Goal: Information Seeking & Learning: Find contact information

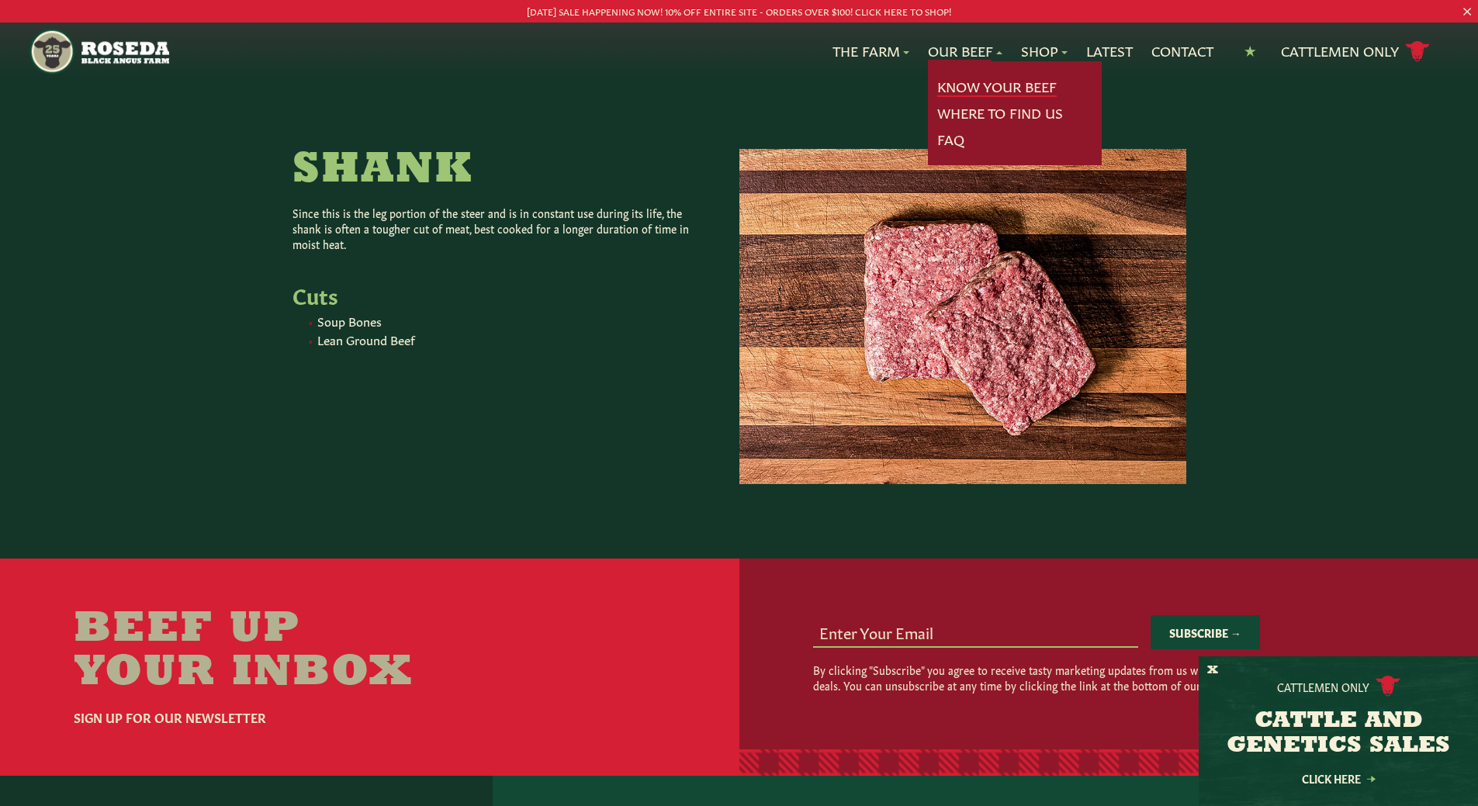
click at [940, 86] on link "Know Your Beef" at bounding box center [996, 87] width 119 height 20
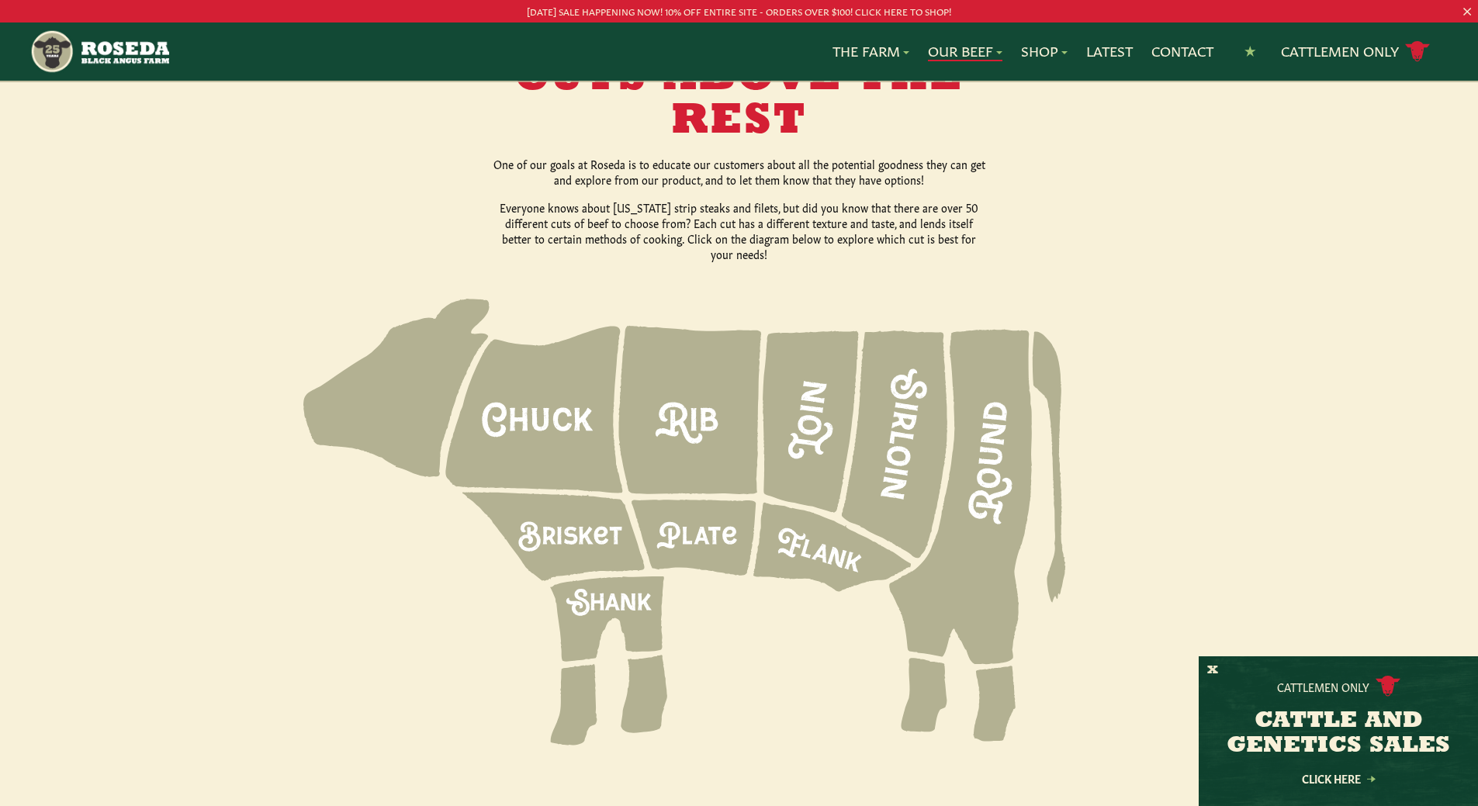
scroll to position [1939, 0]
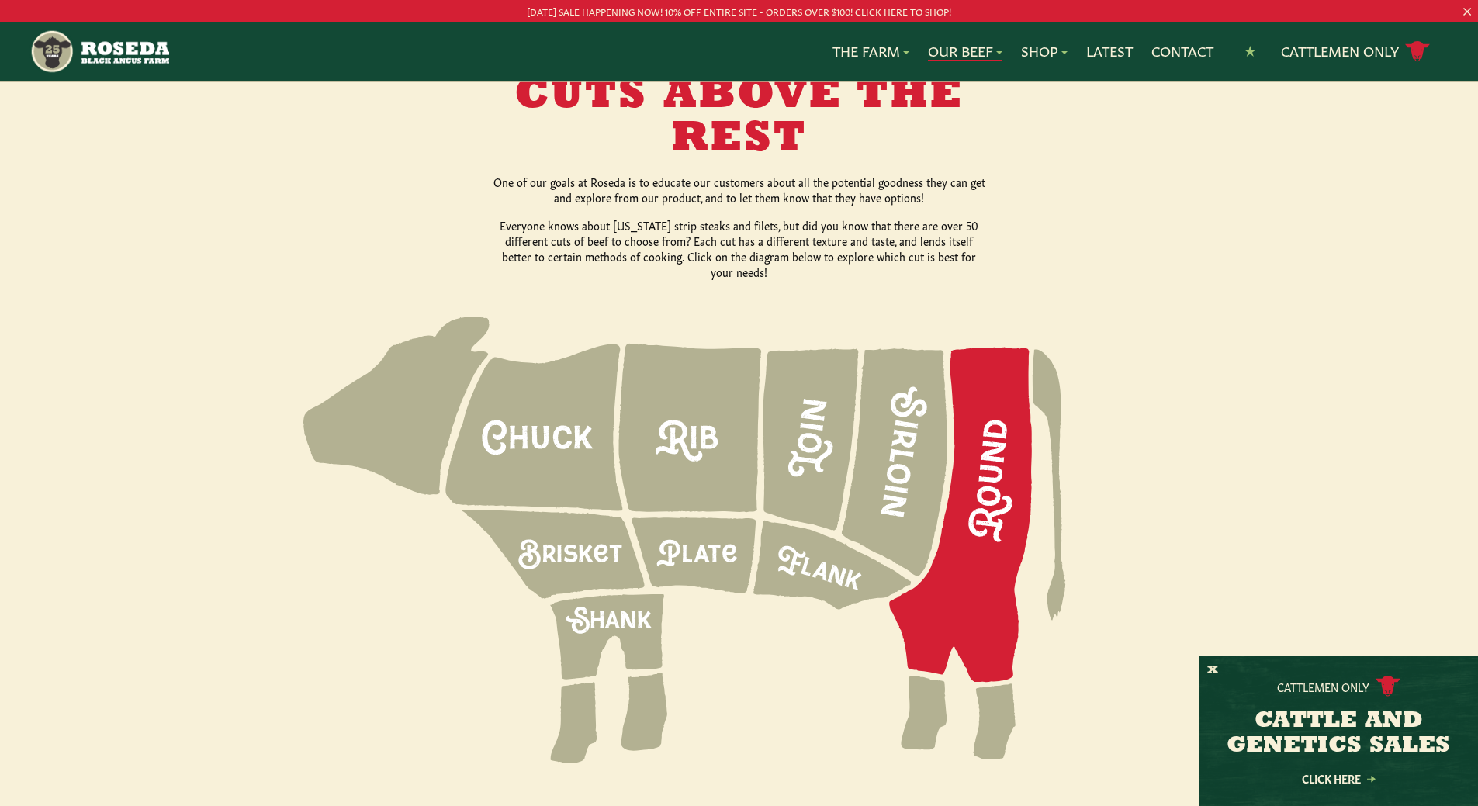
click at [1002, 466] on icon at bounding box center [960, 515] width 143 height 335
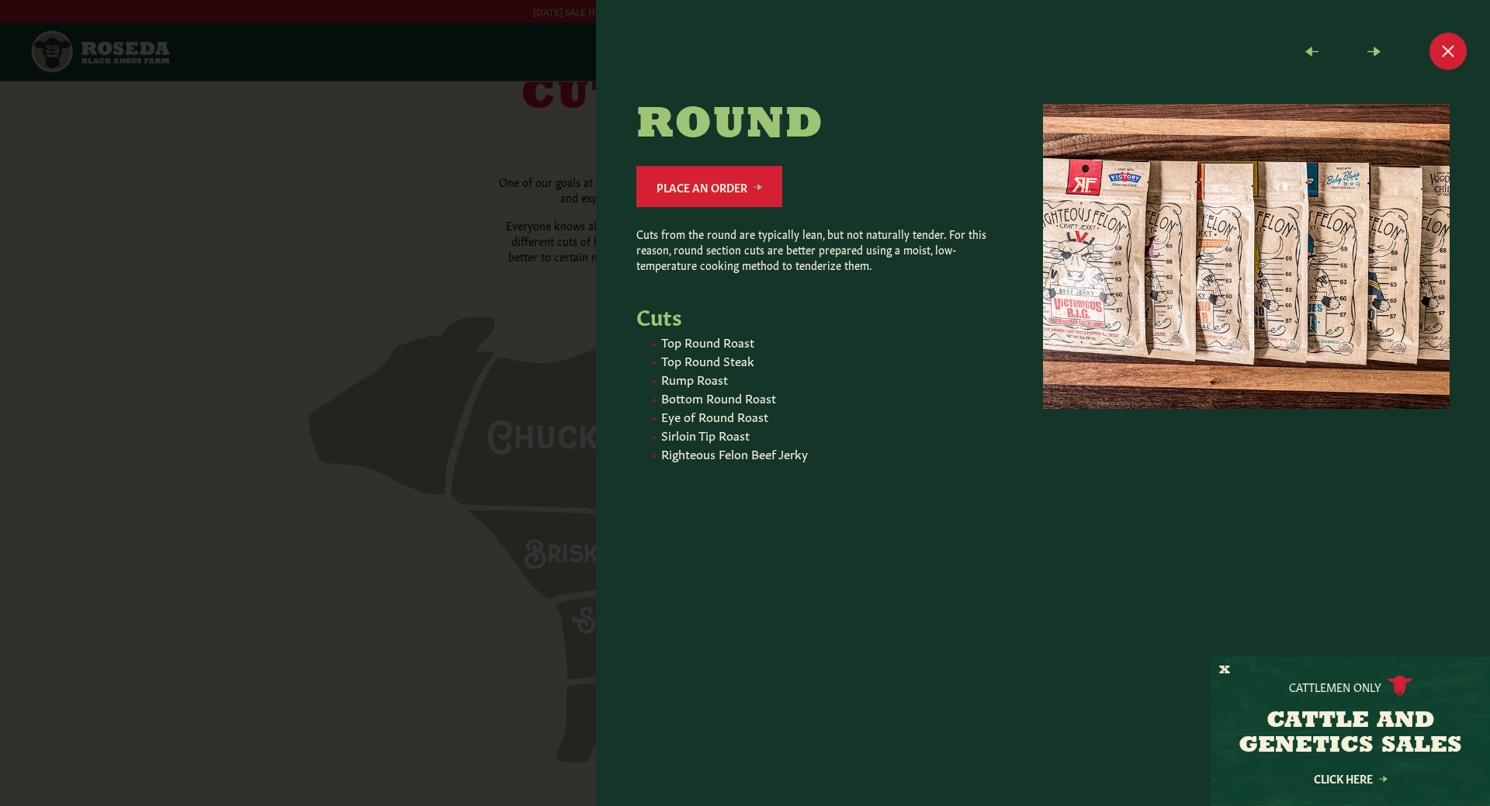
click at [714, 419] on li "Eye of Round Roast" at bounding box center [833, 416] width 344 height 16
click at [649, 303] on h5 "Cuts" at bounding box center [820, 315] width 369 height 24
click at [1446, 54] on button "Close modal" at bounding box center [1447, 51] width 37 height 37
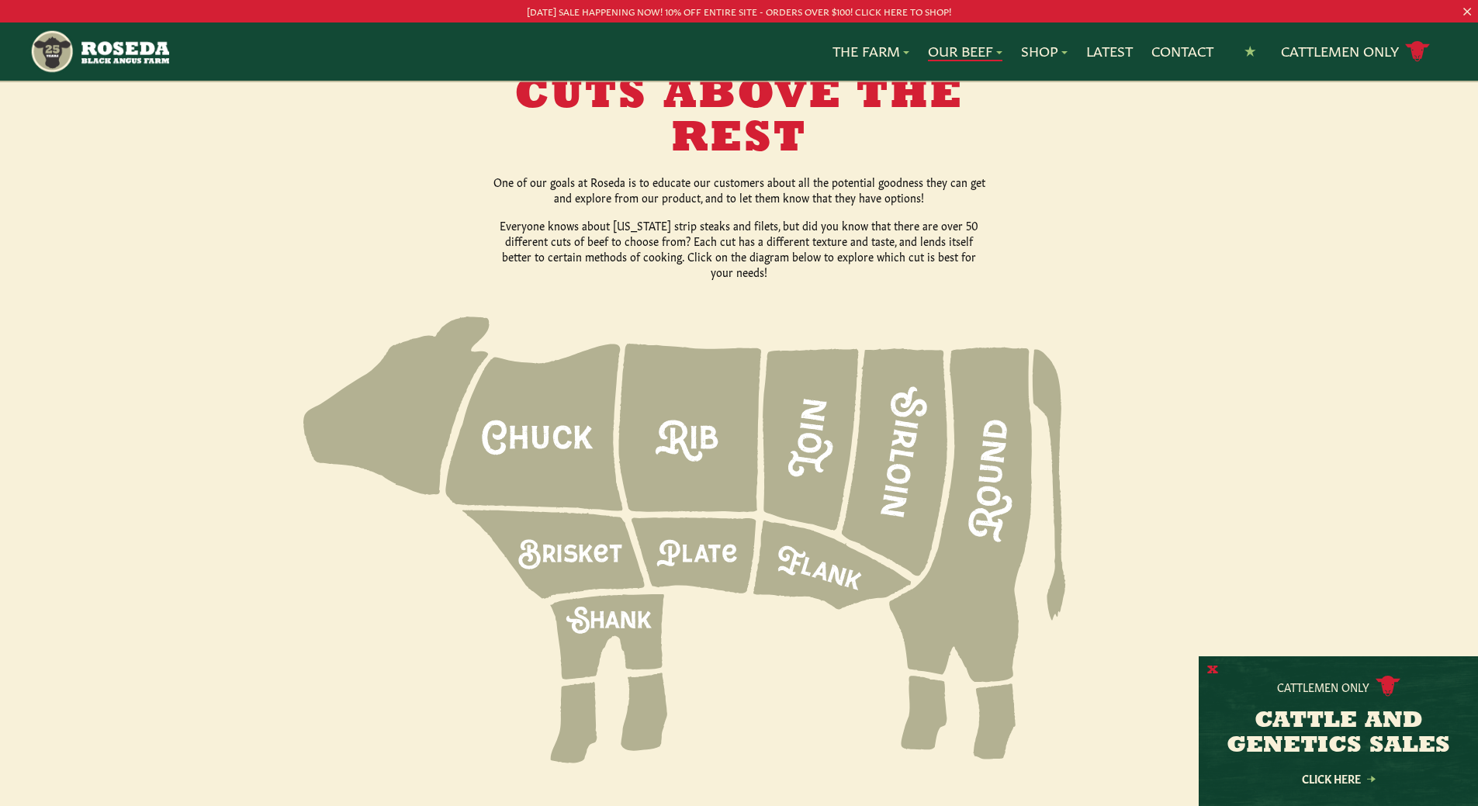
click at [1211, 670] on button "X" at bounding box center [1212, 671] width 11 height 16
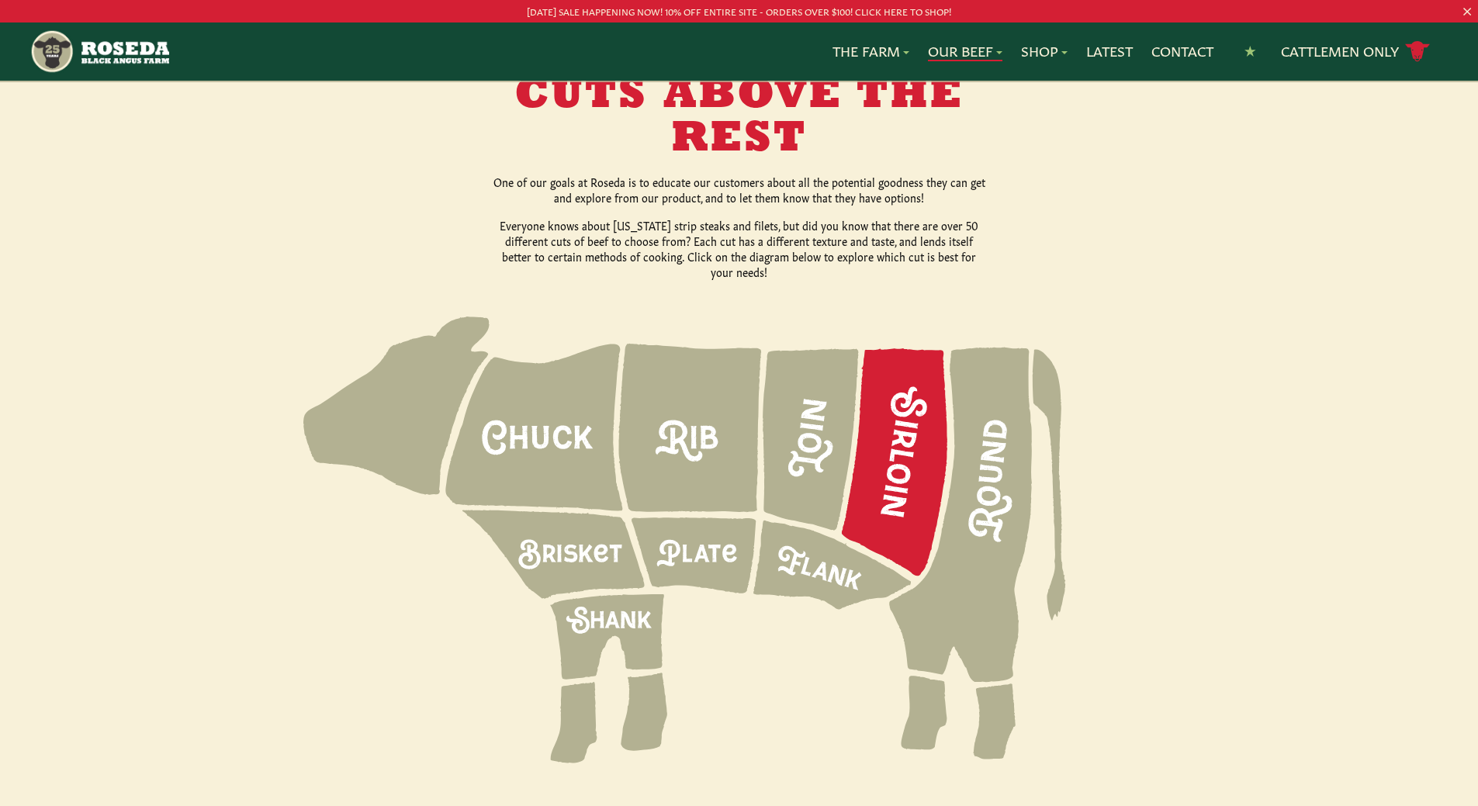
click at [913, 419] on icon at bounding box center [895, 461] width 106 height 227
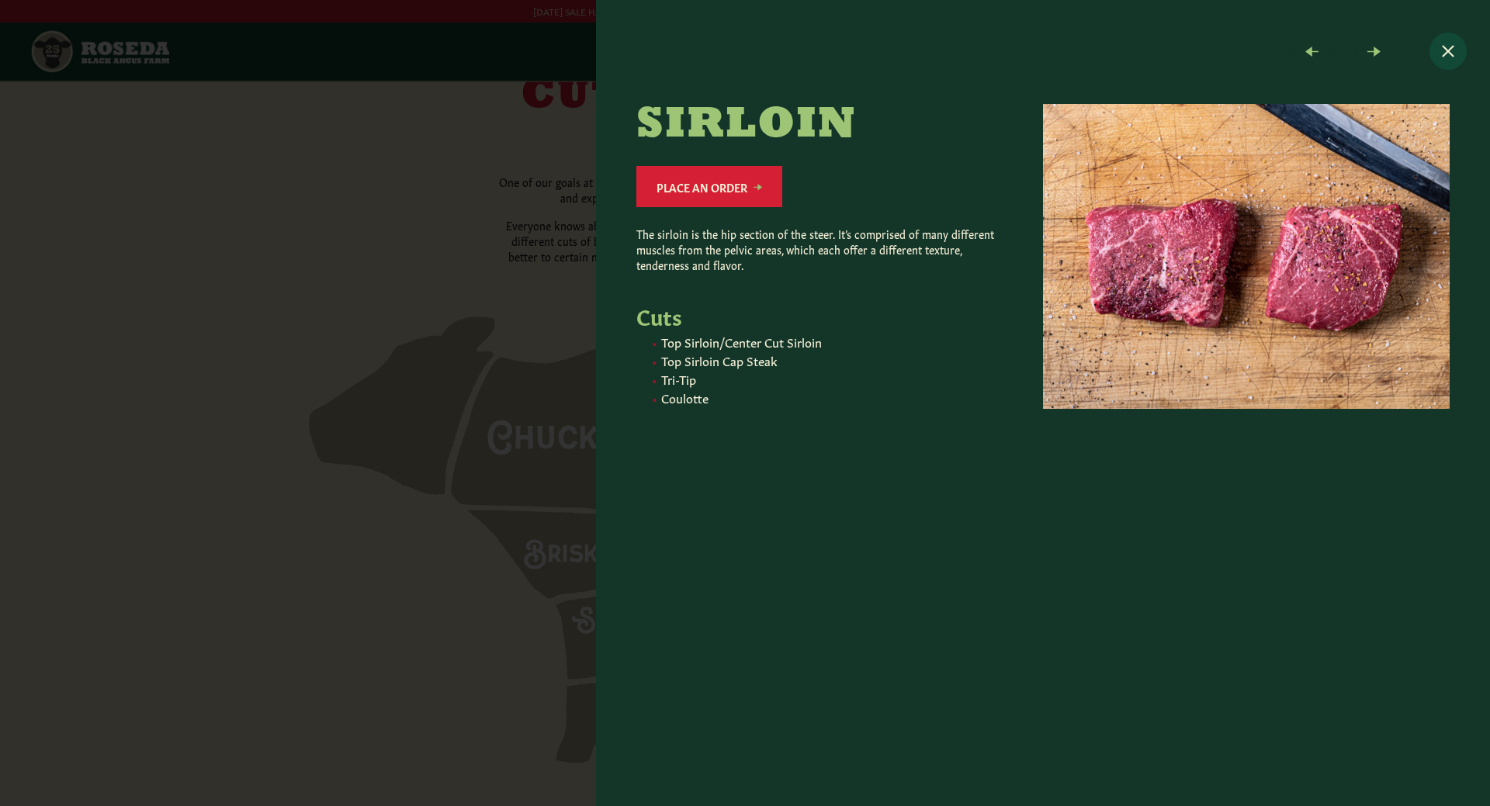
click at [1455, 50] on button "Close modal" at bounding box center [1447, 51] width 37 height 37
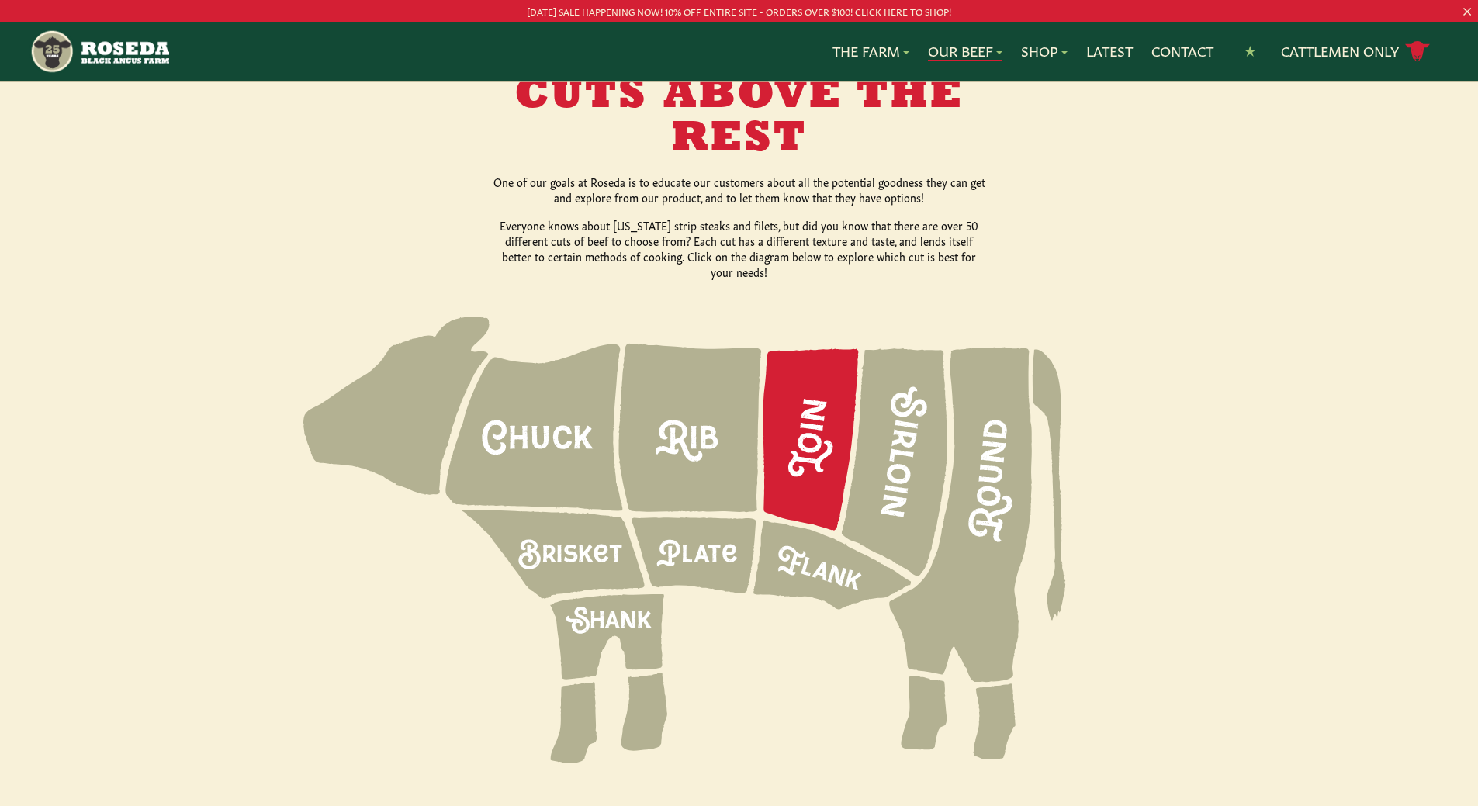
click at [786, 397] on icon at bounding box center [811, 440] width 96 height 182
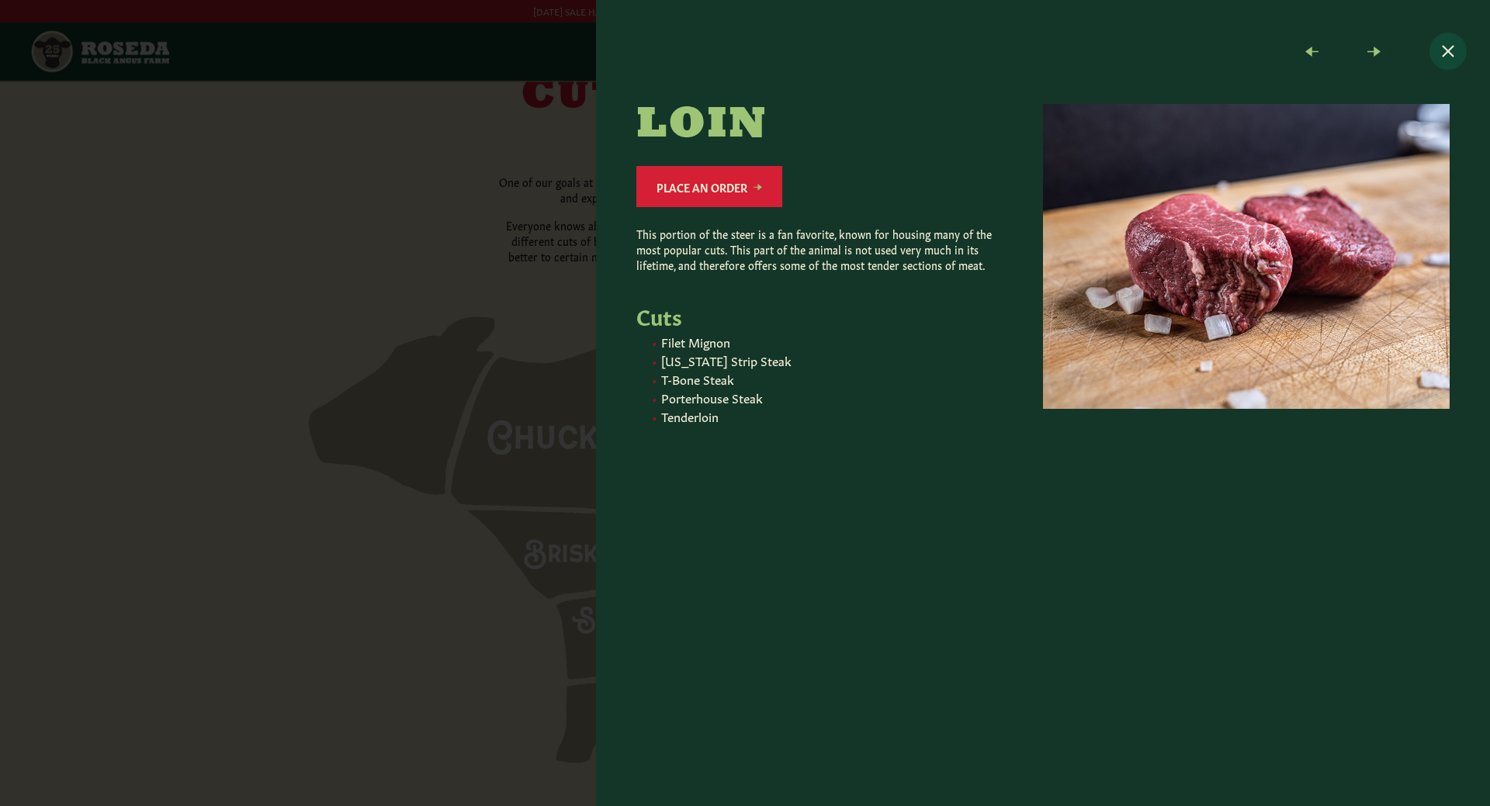
click at [1451, 52] on button "Close modal" at bounding box center [1447, 51] width 37 height 37
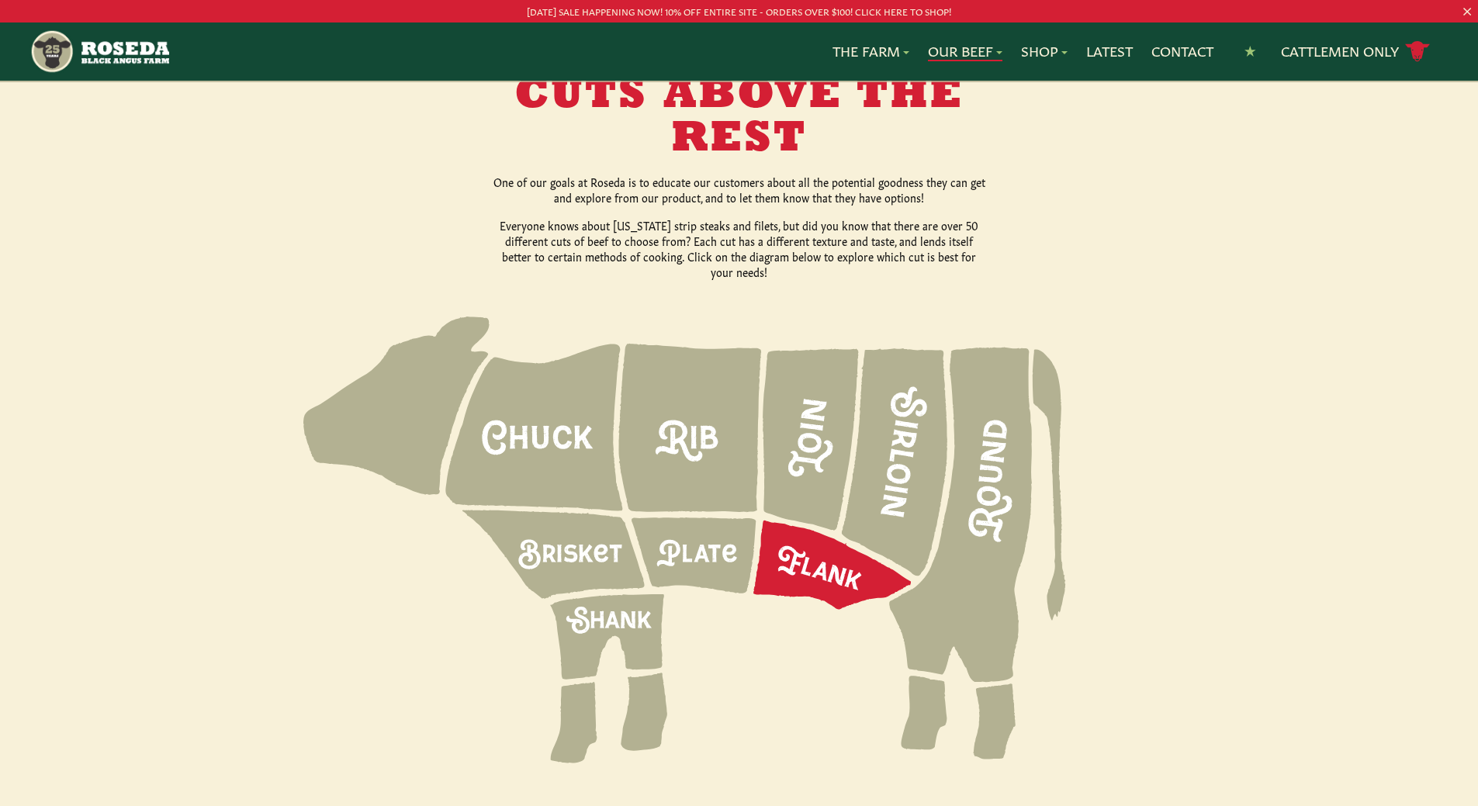
click at [836, 528] on icon at bounding box center [831, 565] width 157 height 89
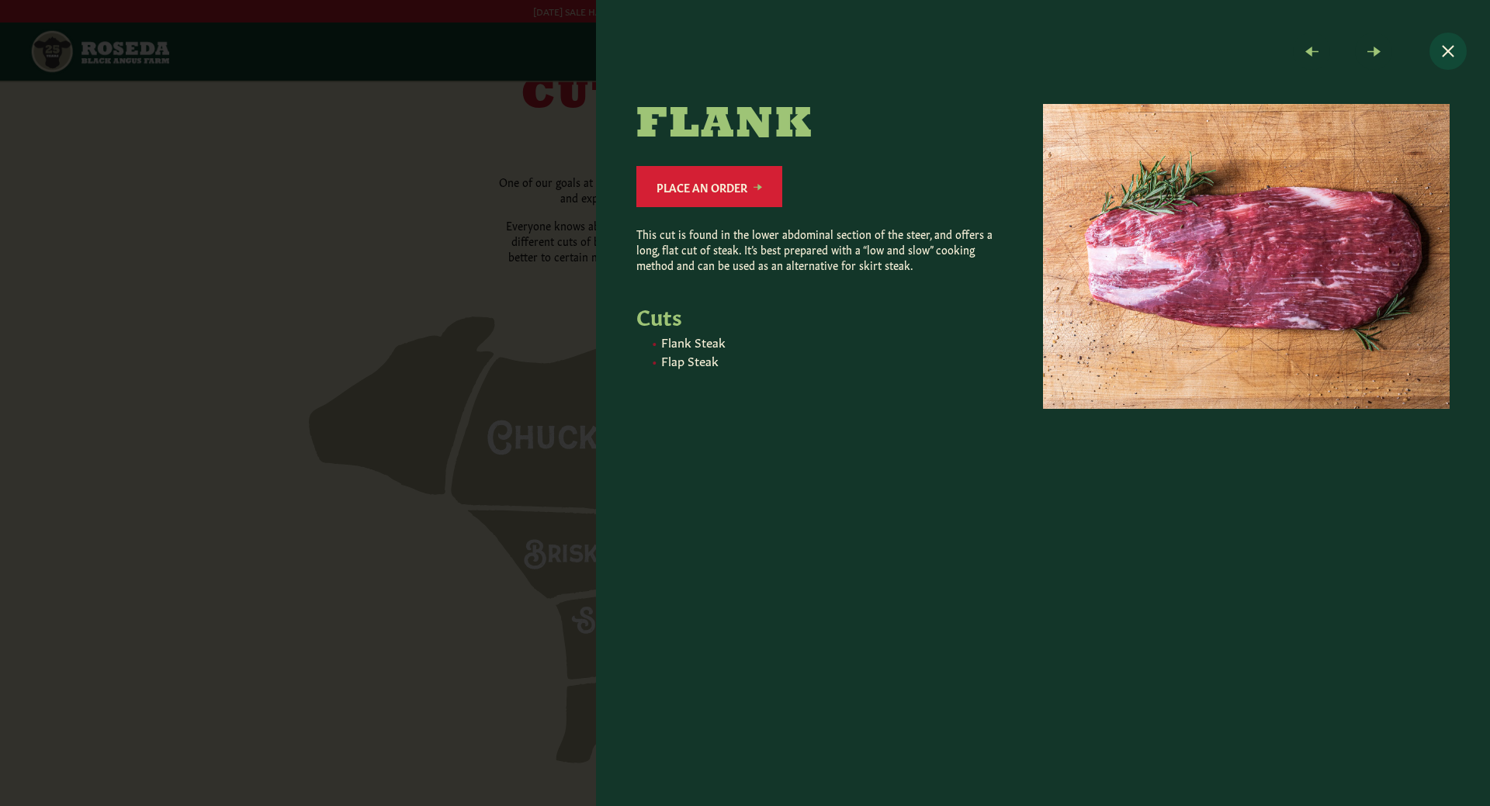
click at [1446, 54] on button "Close modal" at bounding box center [1447, 51] width 37 height 37
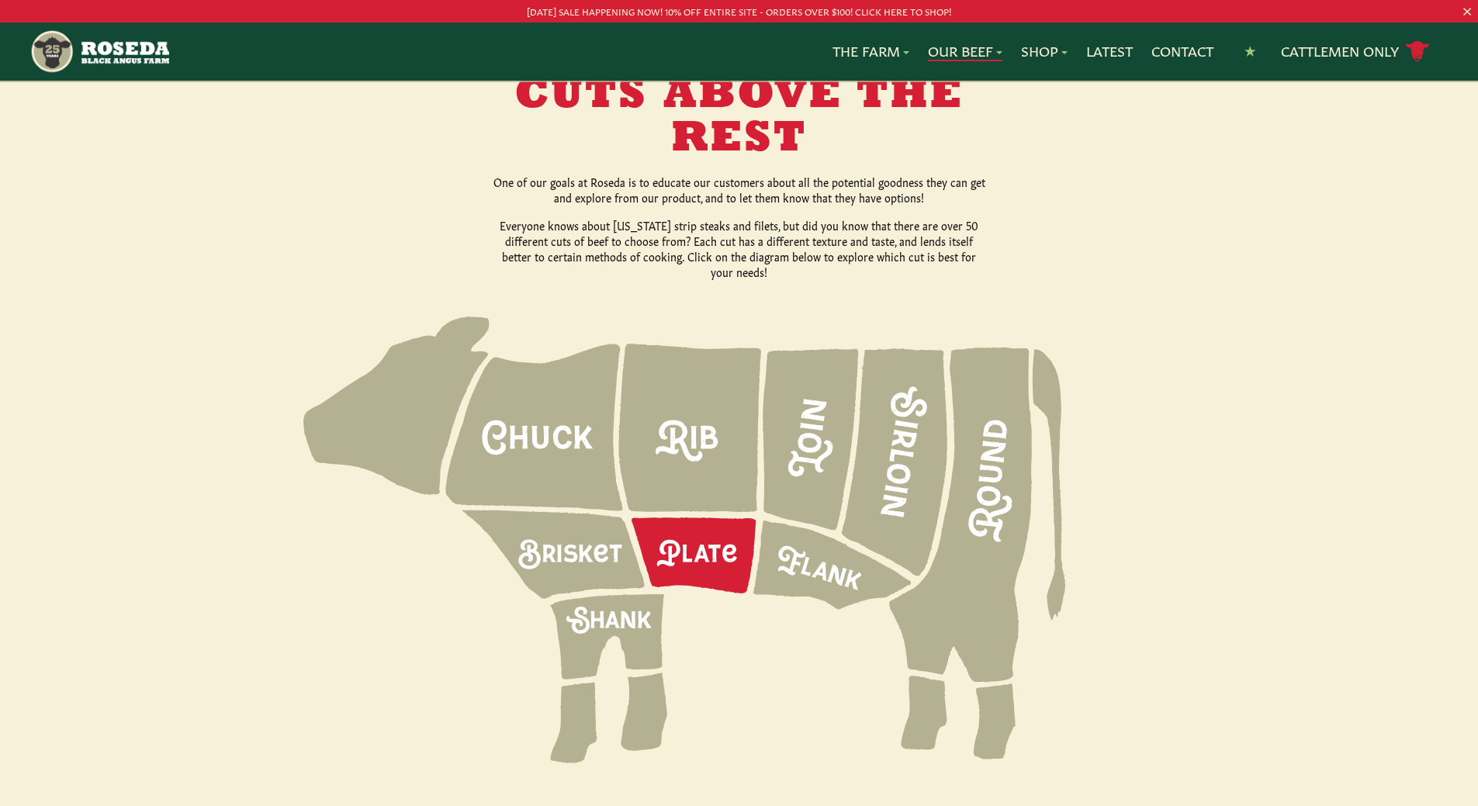
click at [708, 533] on icon at bounding box center [693, 555] width 124 height 76
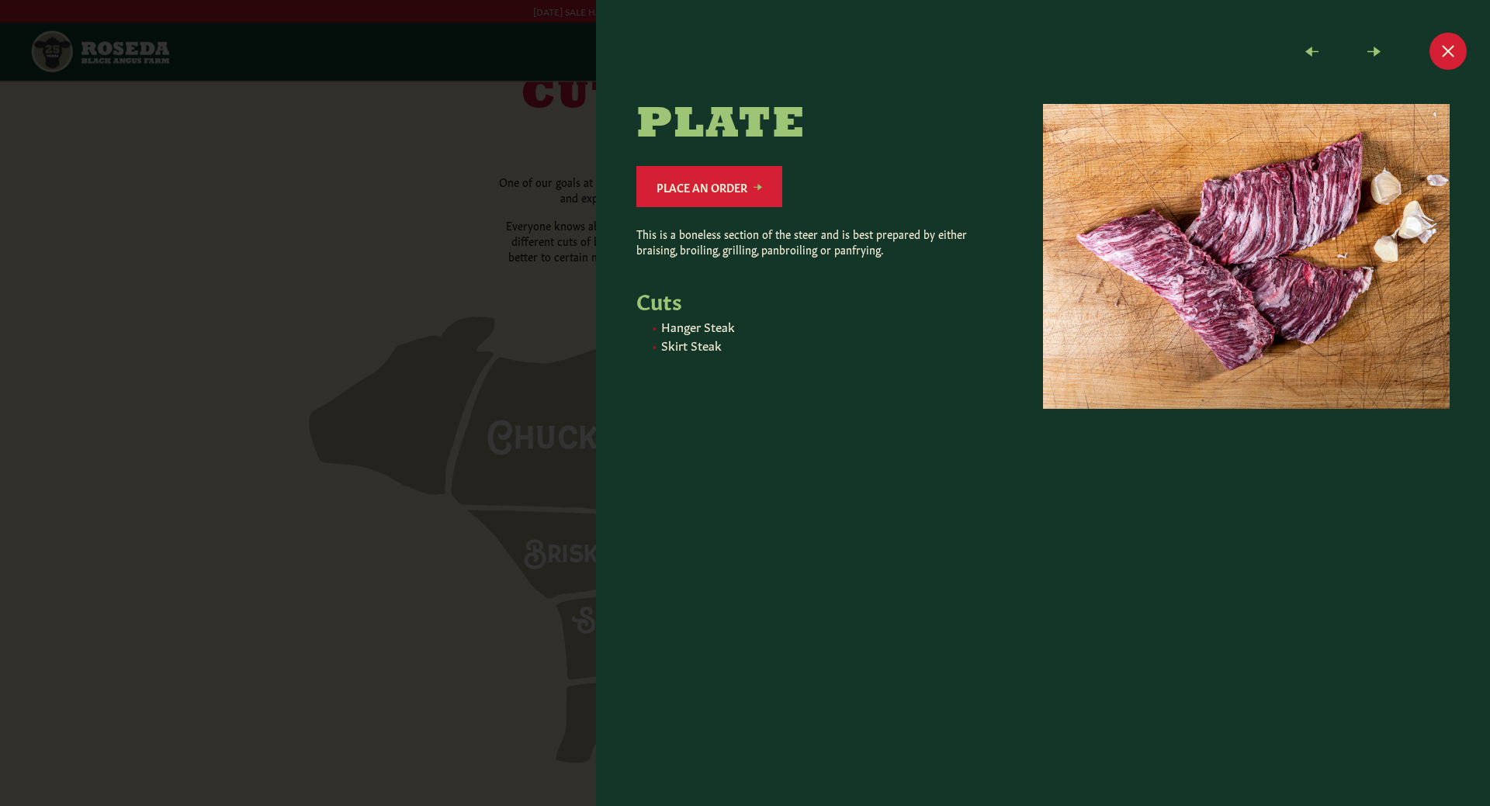
click at [1451, 39] on button "Close modal" at bounding box center [1447, 51] width 37 height 37
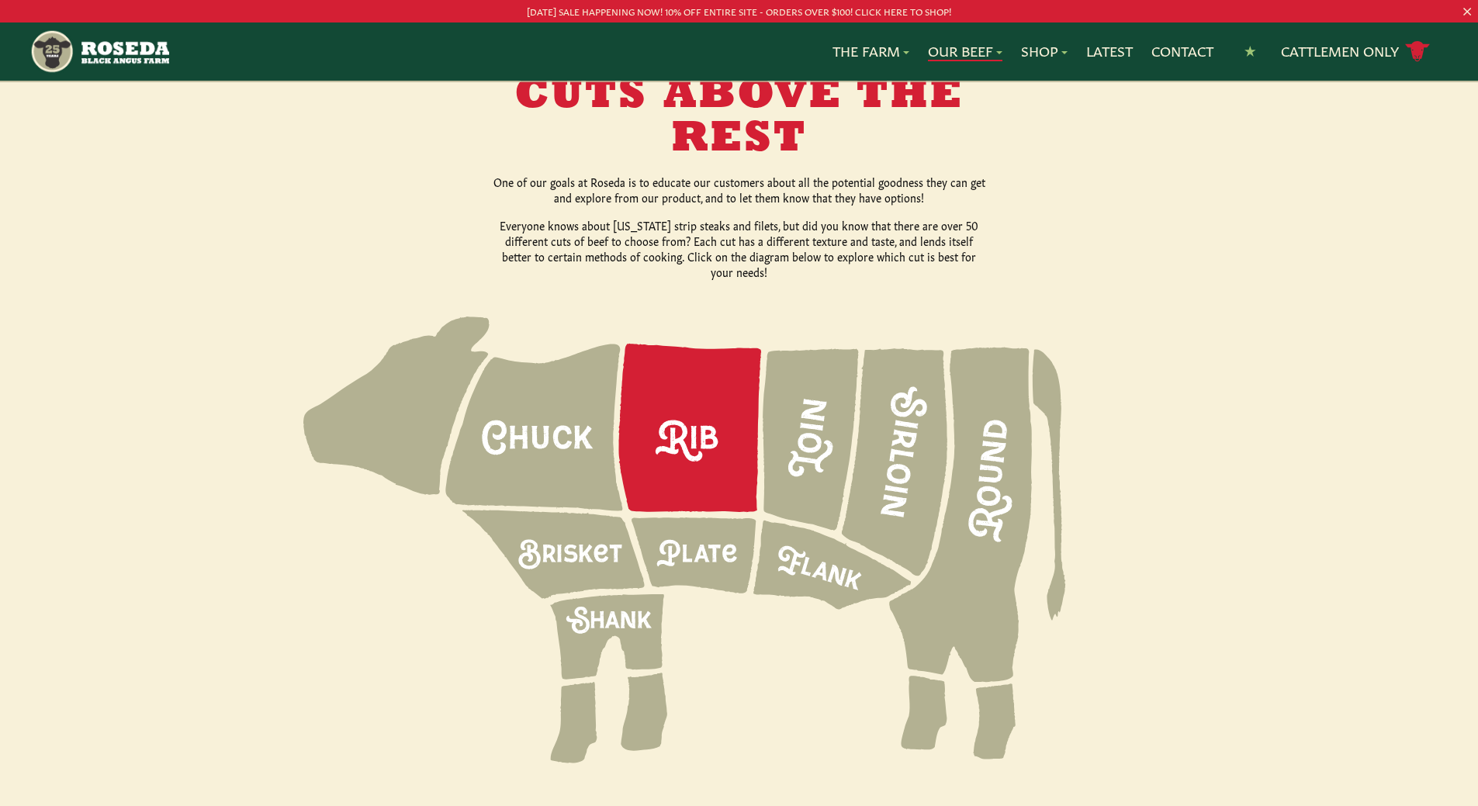
click at [706, 405] on icon at bounding box center [690, 428] width 143 height 168
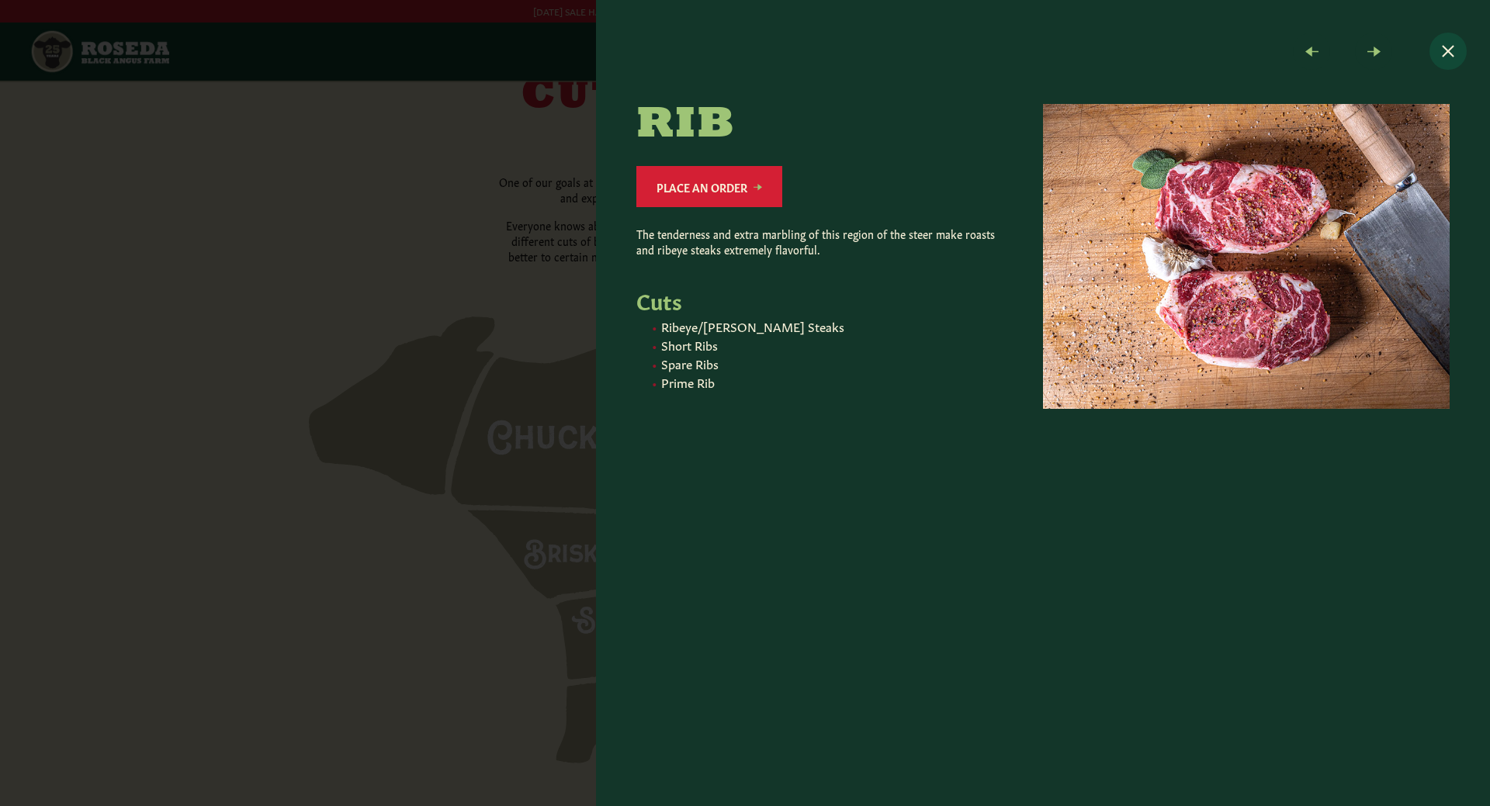
click at [1452, 59] on button "Close modal" at bounding box center [1447, 51] width 37 height 37
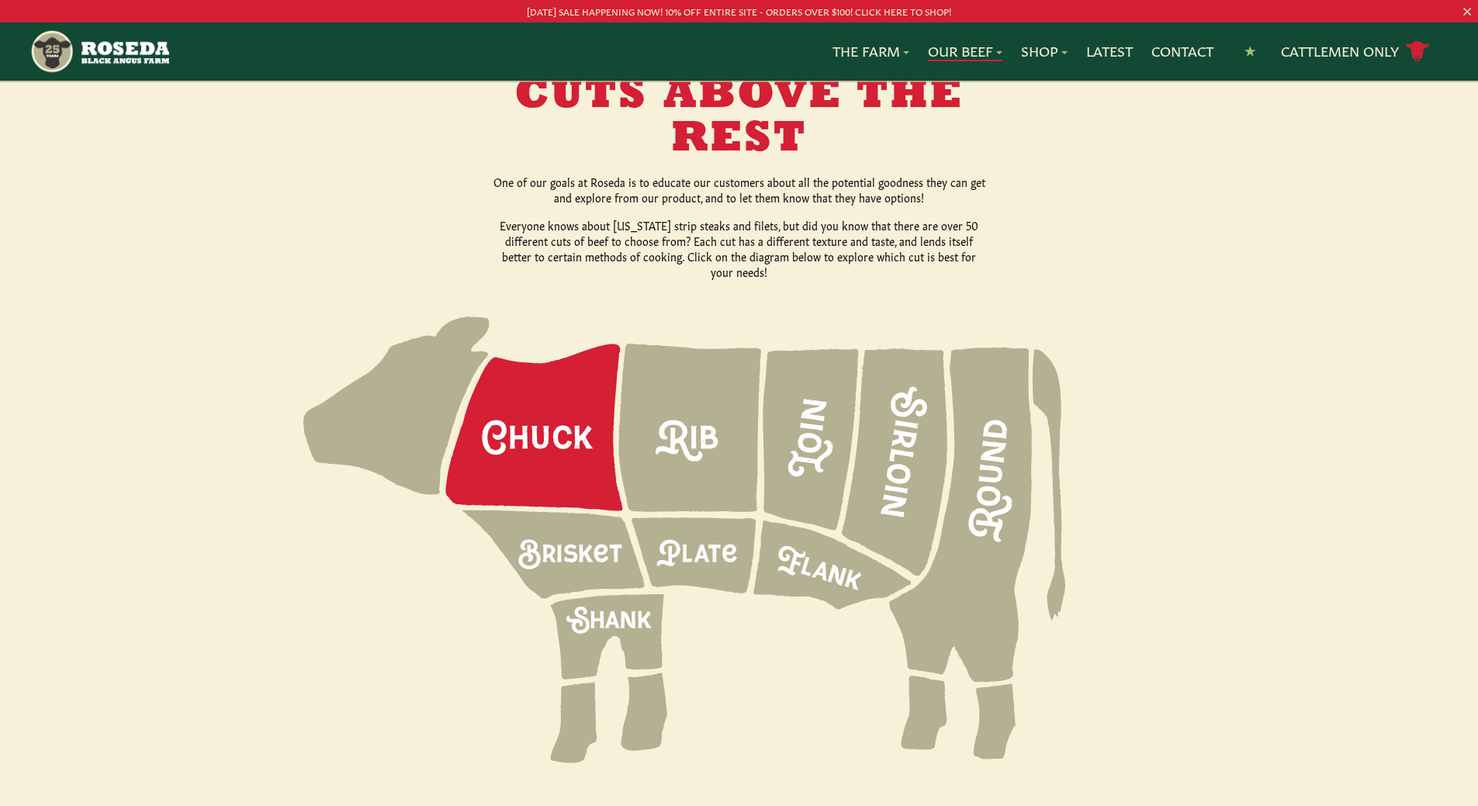
click at [522, 417] on icon at bounding box center [533, 427] width 177 height 167
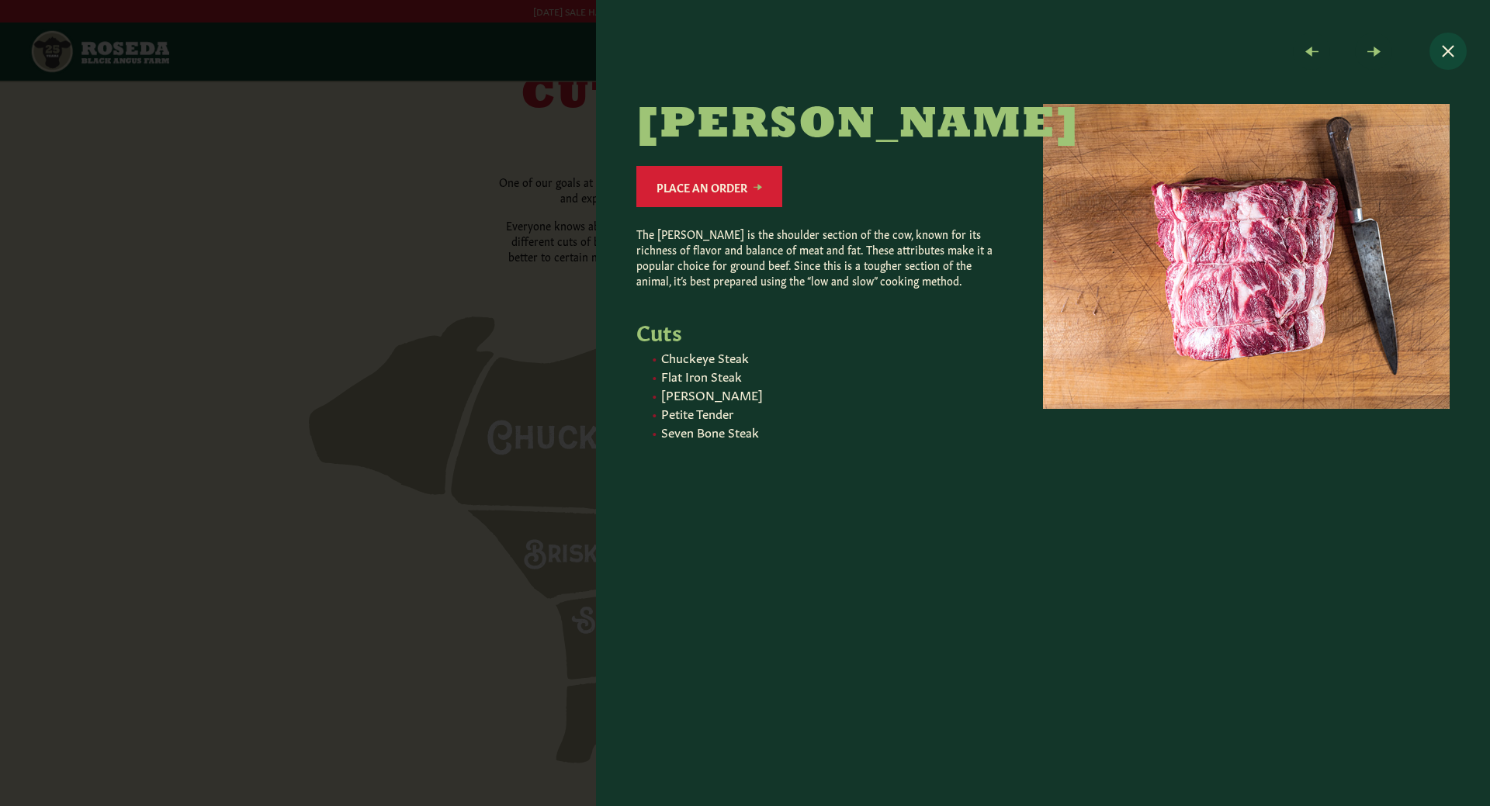
click at [1448, 60] on button "Close modal" at bounding box center [1447, 51] width 37 height 37
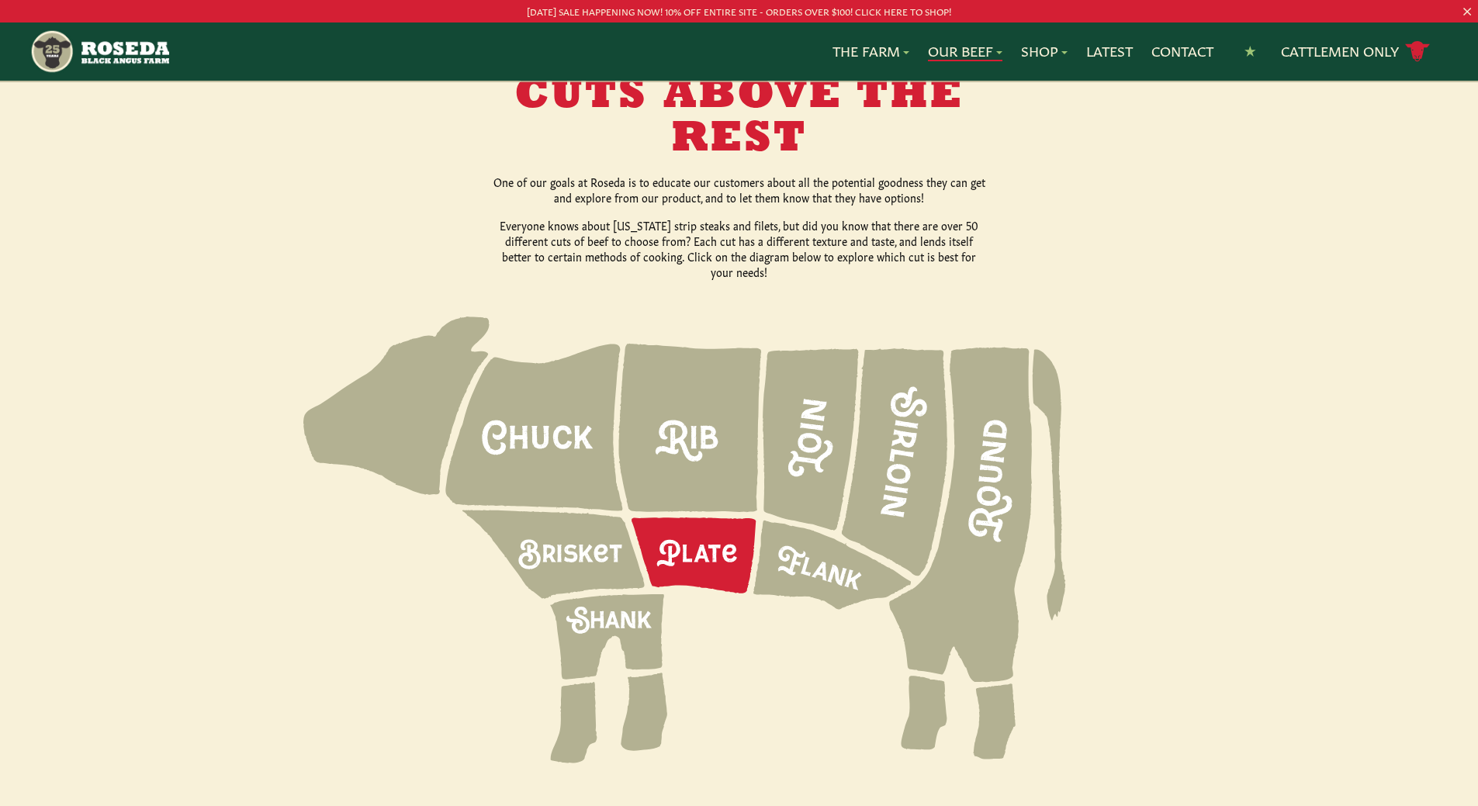
click at [714, 535] on icon at bounding box center [693, 555] width 124 height 76
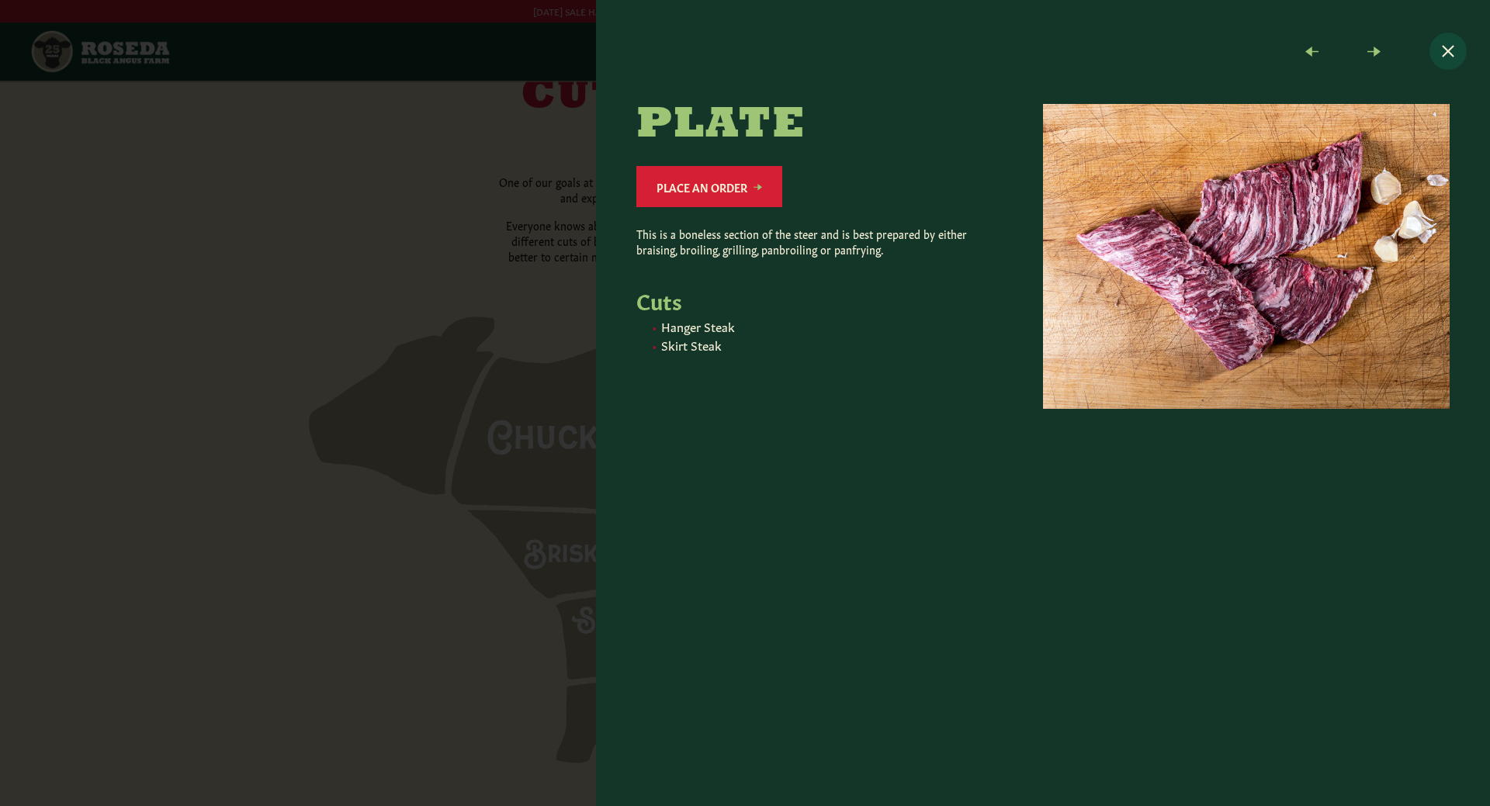
click at [1444, 50] on button "Close modal" at bounding box center [1447, 51] width 37 height 37
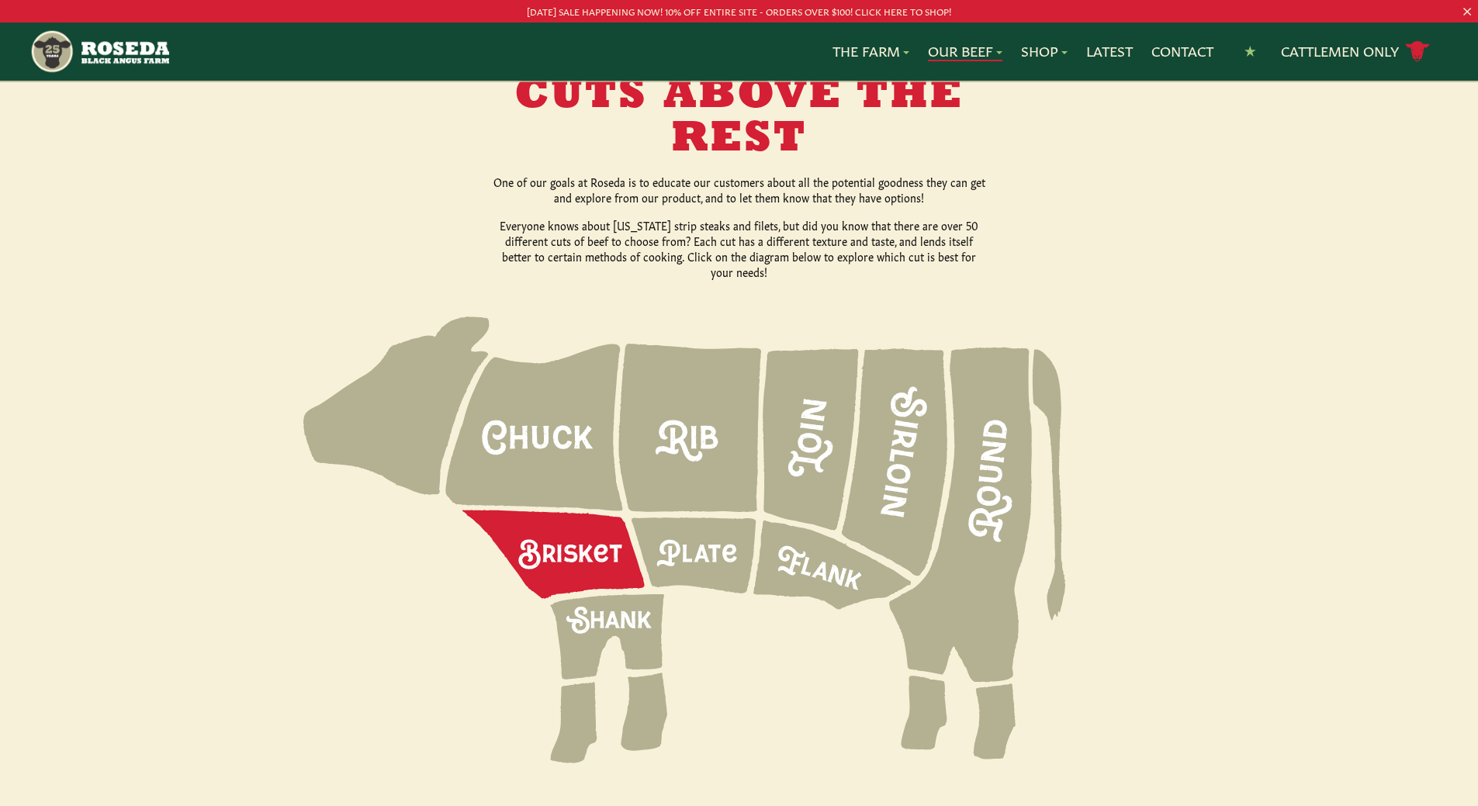
click at [561, 522] on icon at bounding box center [553, 554] width 182 height 88
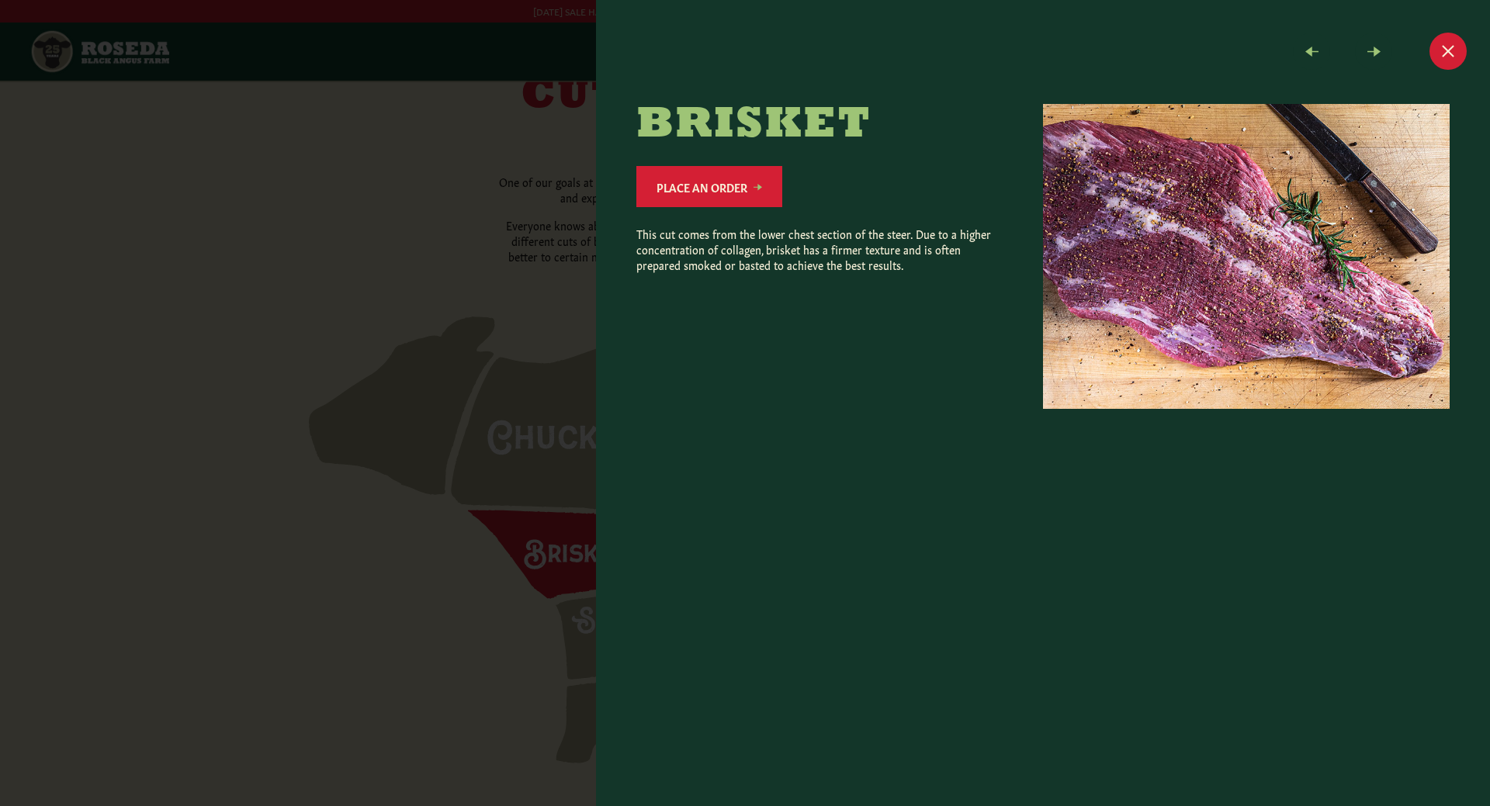
click at [561, 522] on div at bounding box center [745, 403] width 1490 height 806
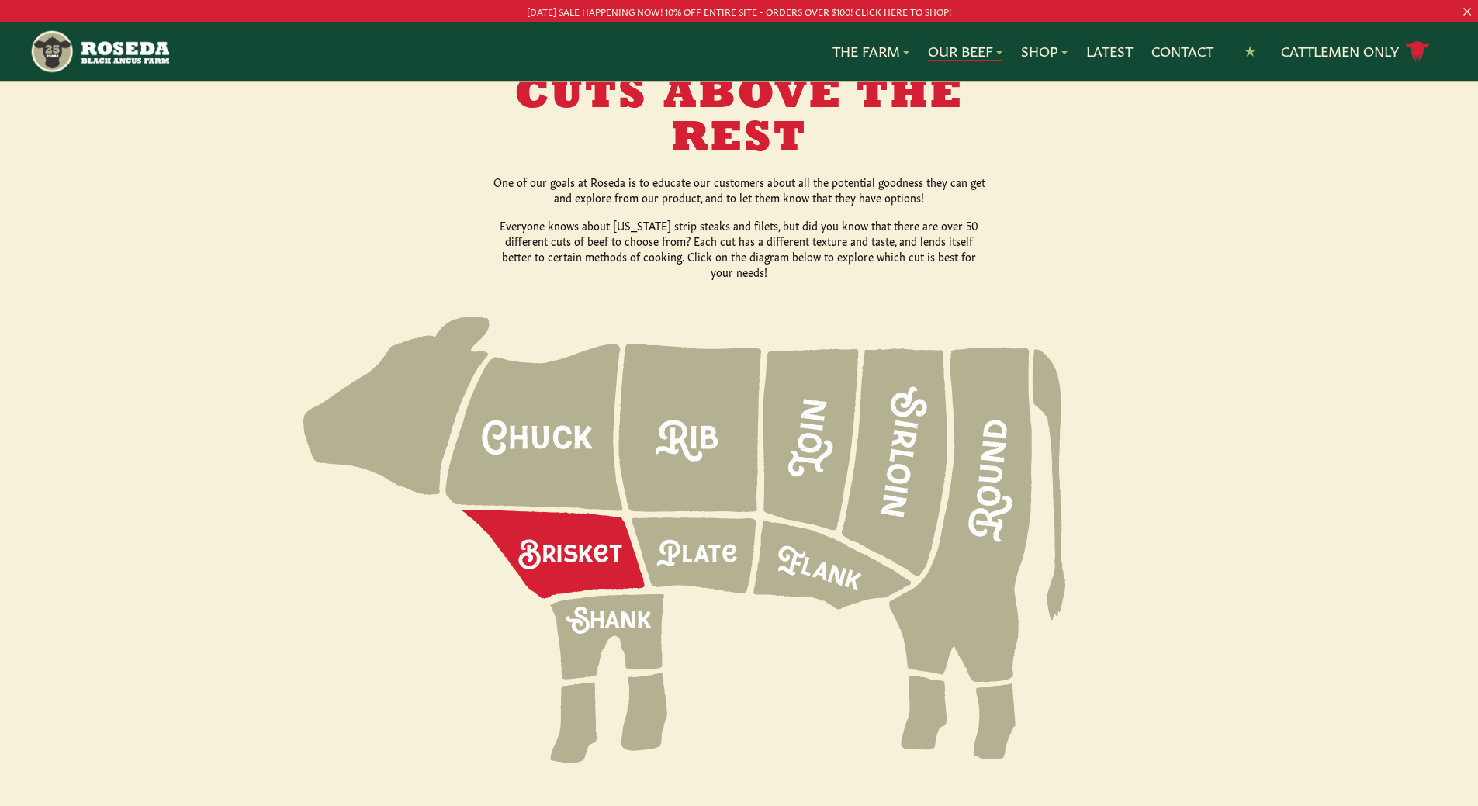
click at [561, 522] on icon at bounding box center [553, 554] width 182 height 88
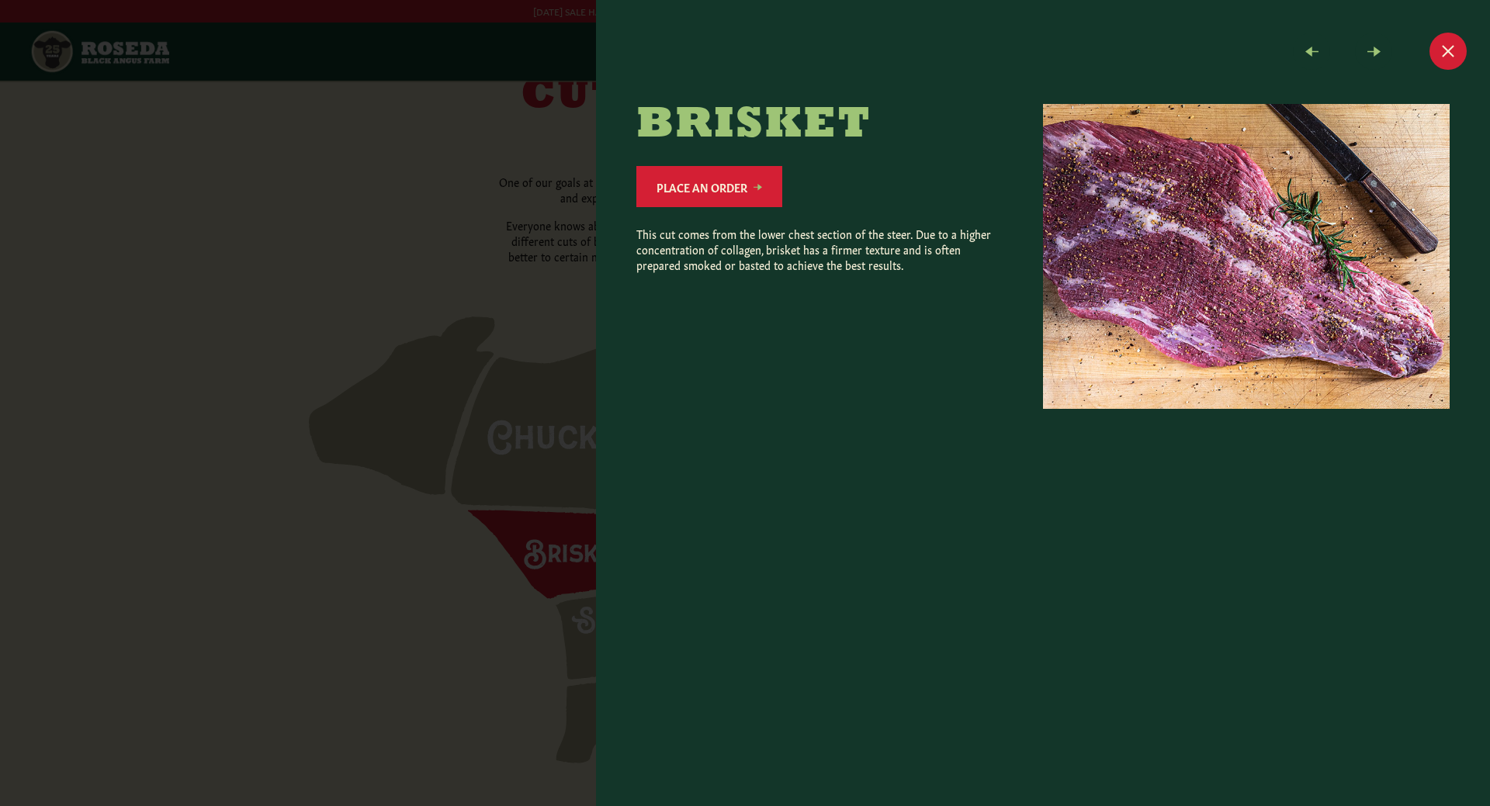
click at [561, 522] on div at bounding box center [745, 403] width 1490 height 806
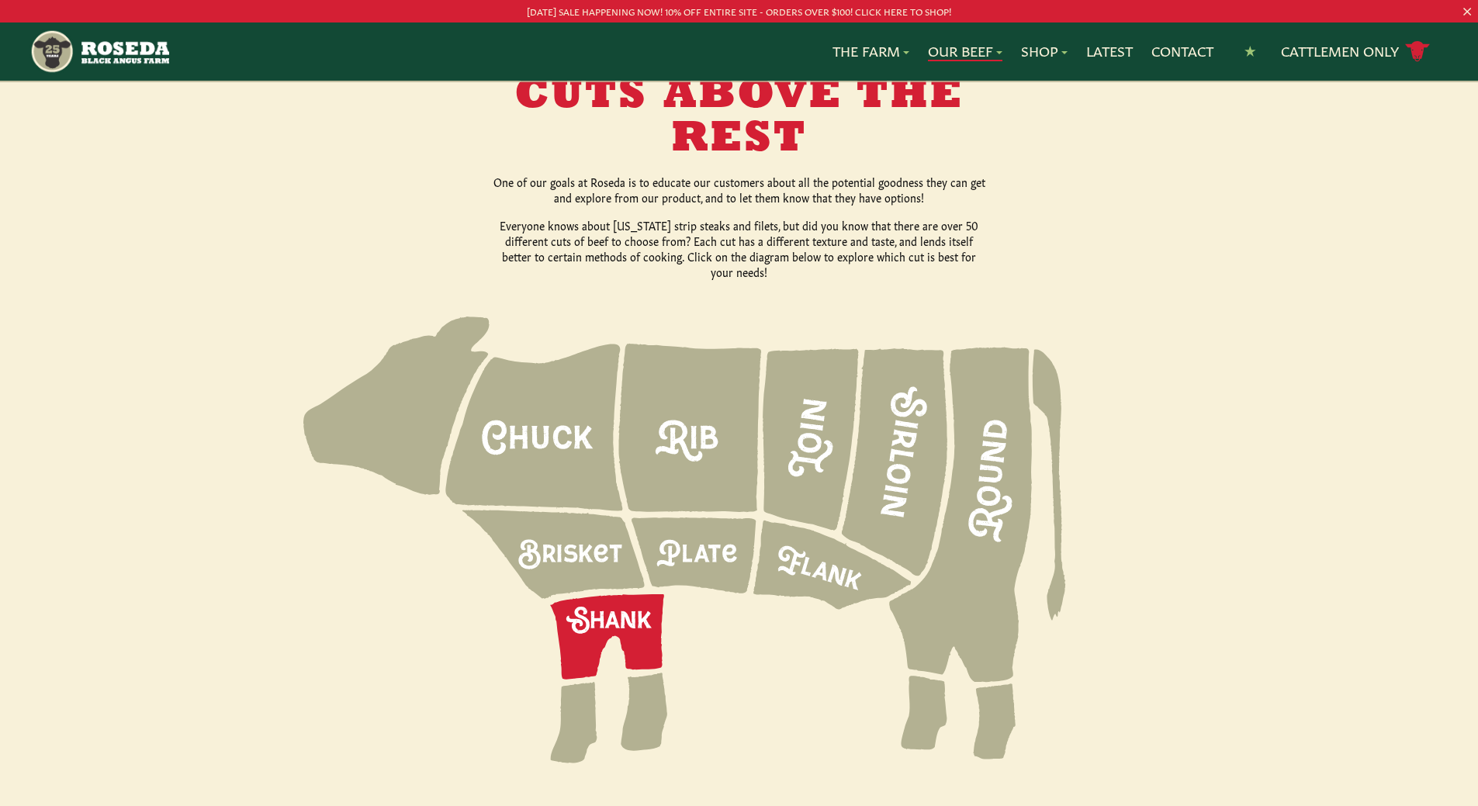
click at [595, 594] on icon at bounding box center [607, 636] width 114 height 85
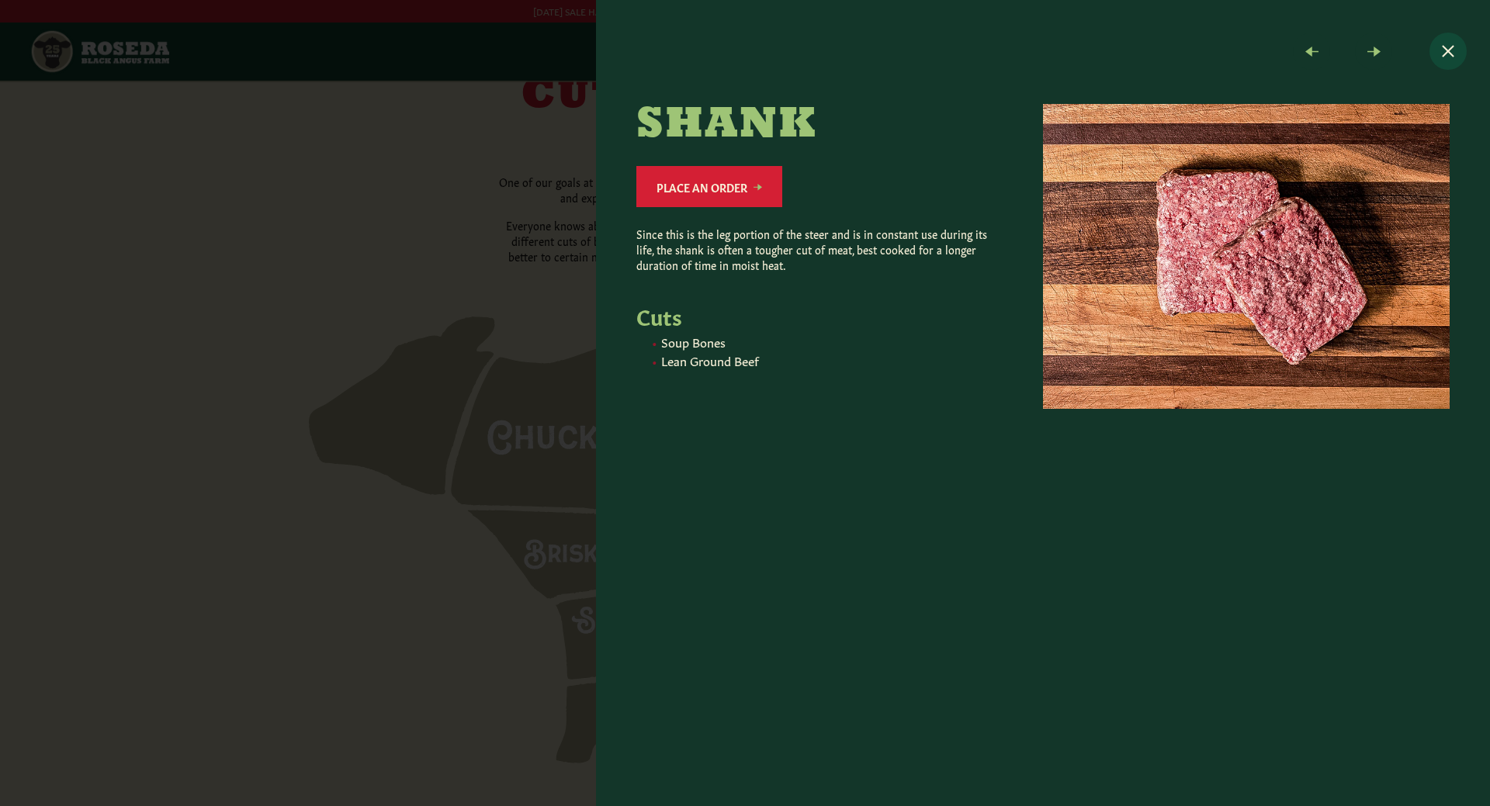
click at [1436, 56] on button "Close modal" at bounding box center [1447, 51] width 37 height 37
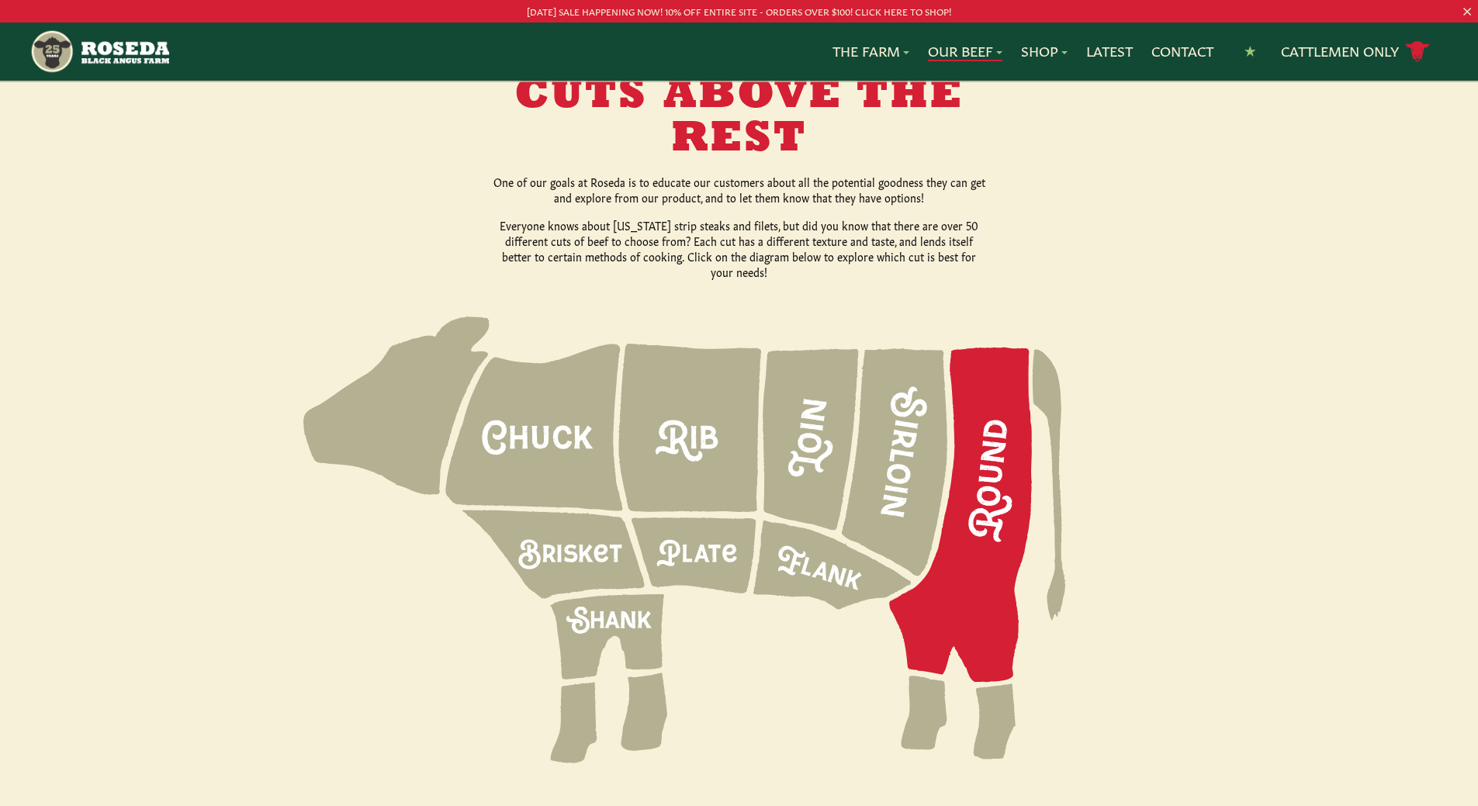
click at [1003, 457] on icon at bounding box center [960, 515] width 143 height 335
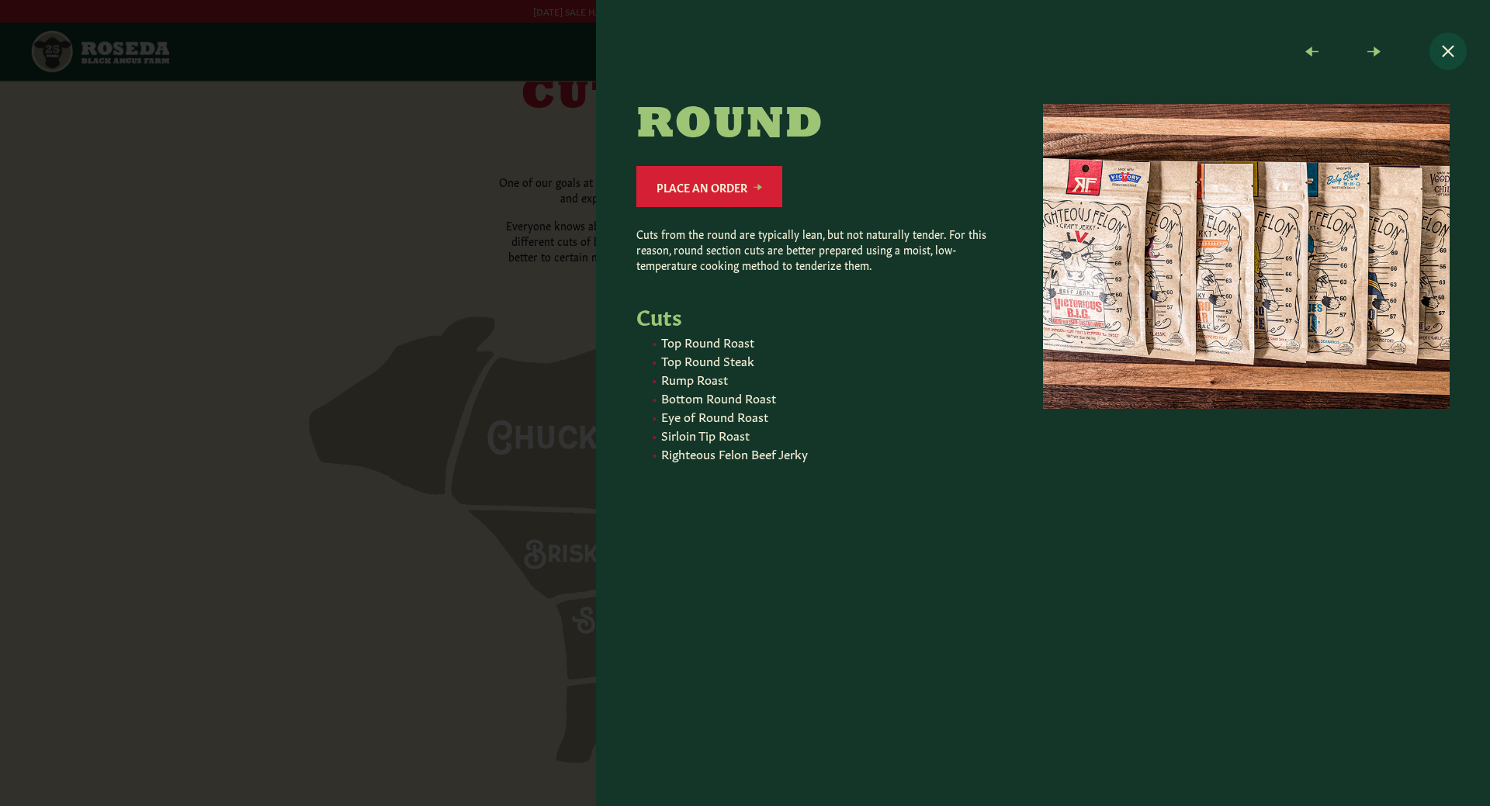
click at [1451, 48] on button "Close modal" at bounding box center [1447, 51] width 37 height 37
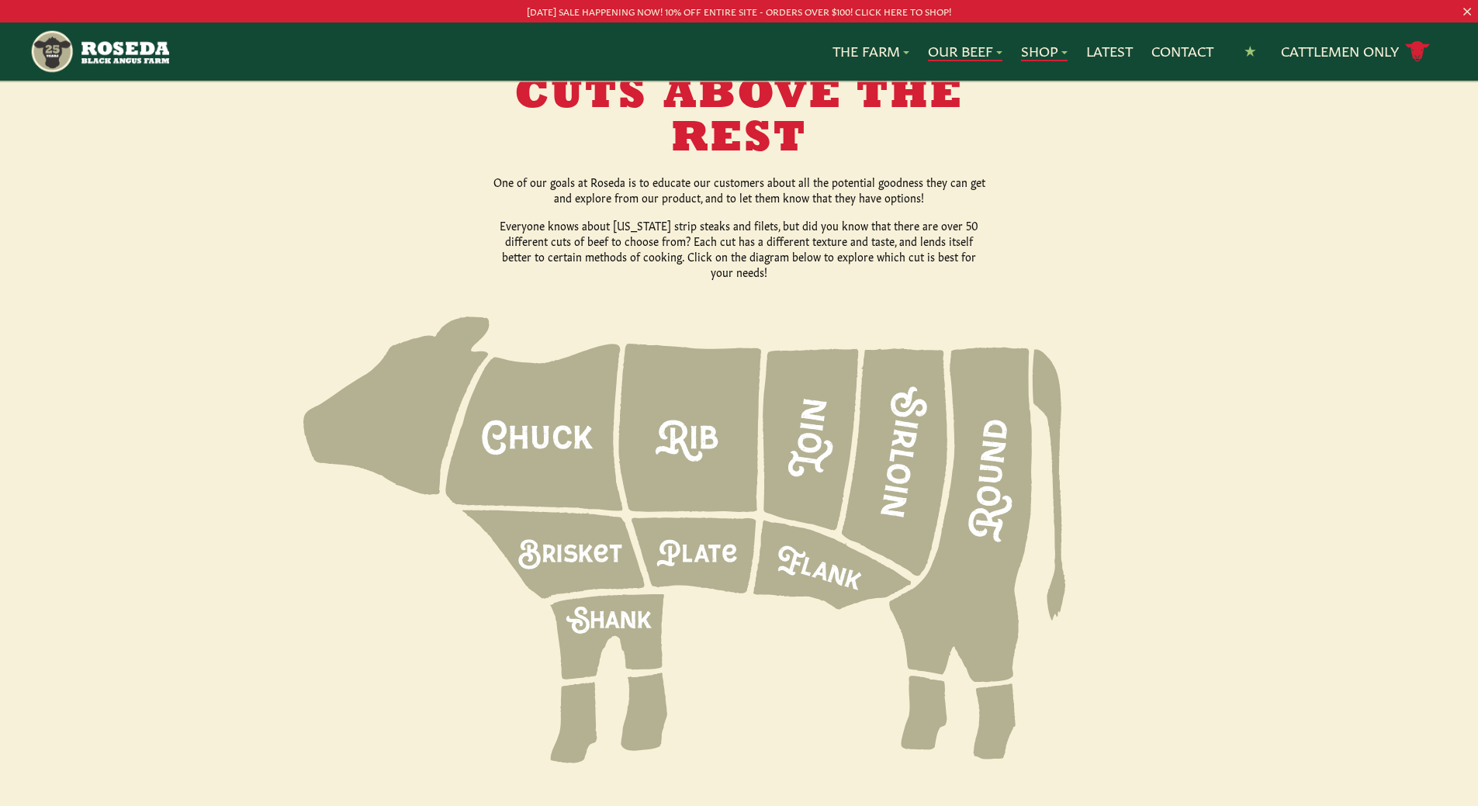
click at [1046, 57] on link "Shop" at bounding box center [1044, 51] width 47 height 20
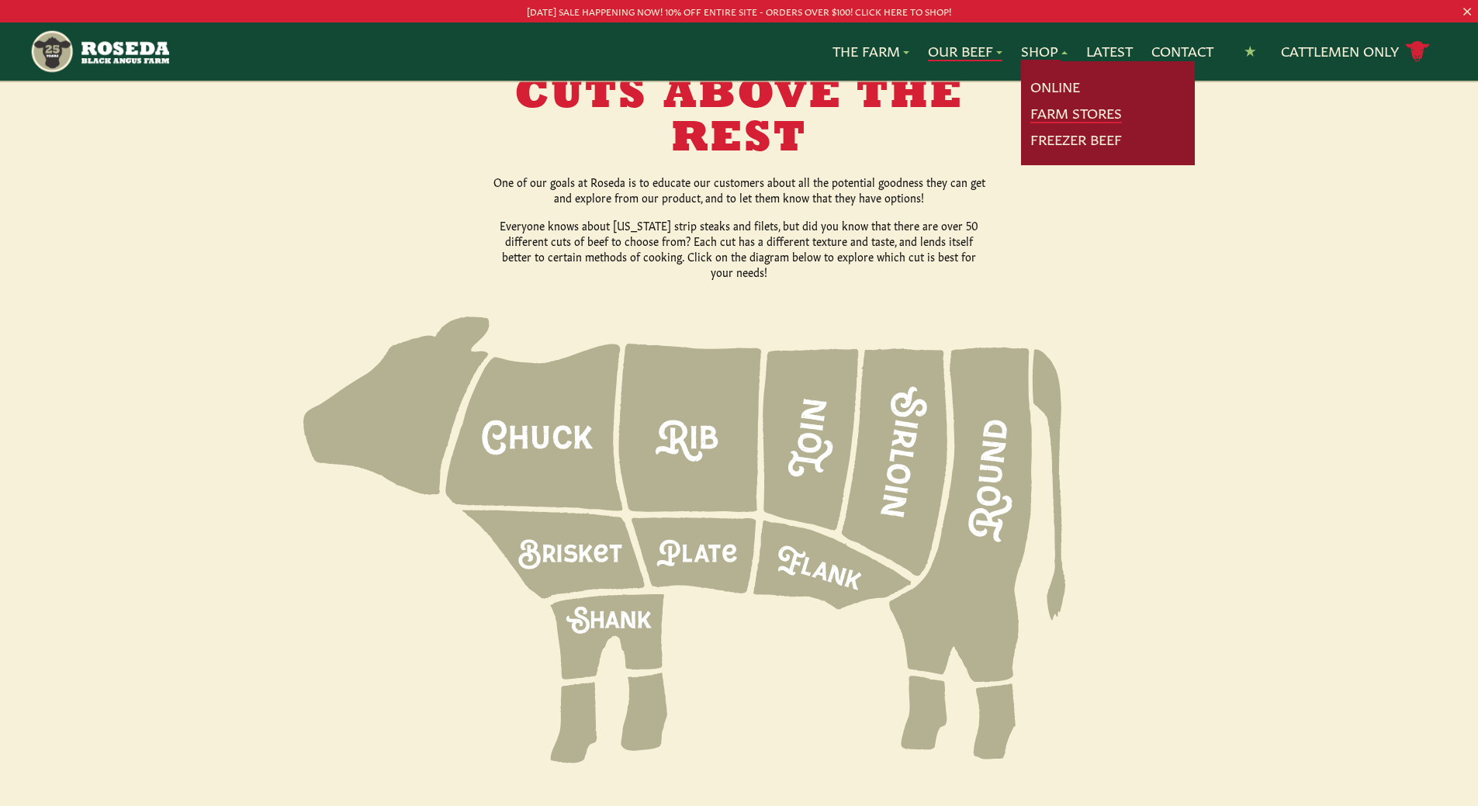
click at [1074, 113] on link "Farm Stores" at bounding box center [1076, 113] width 92 height 20
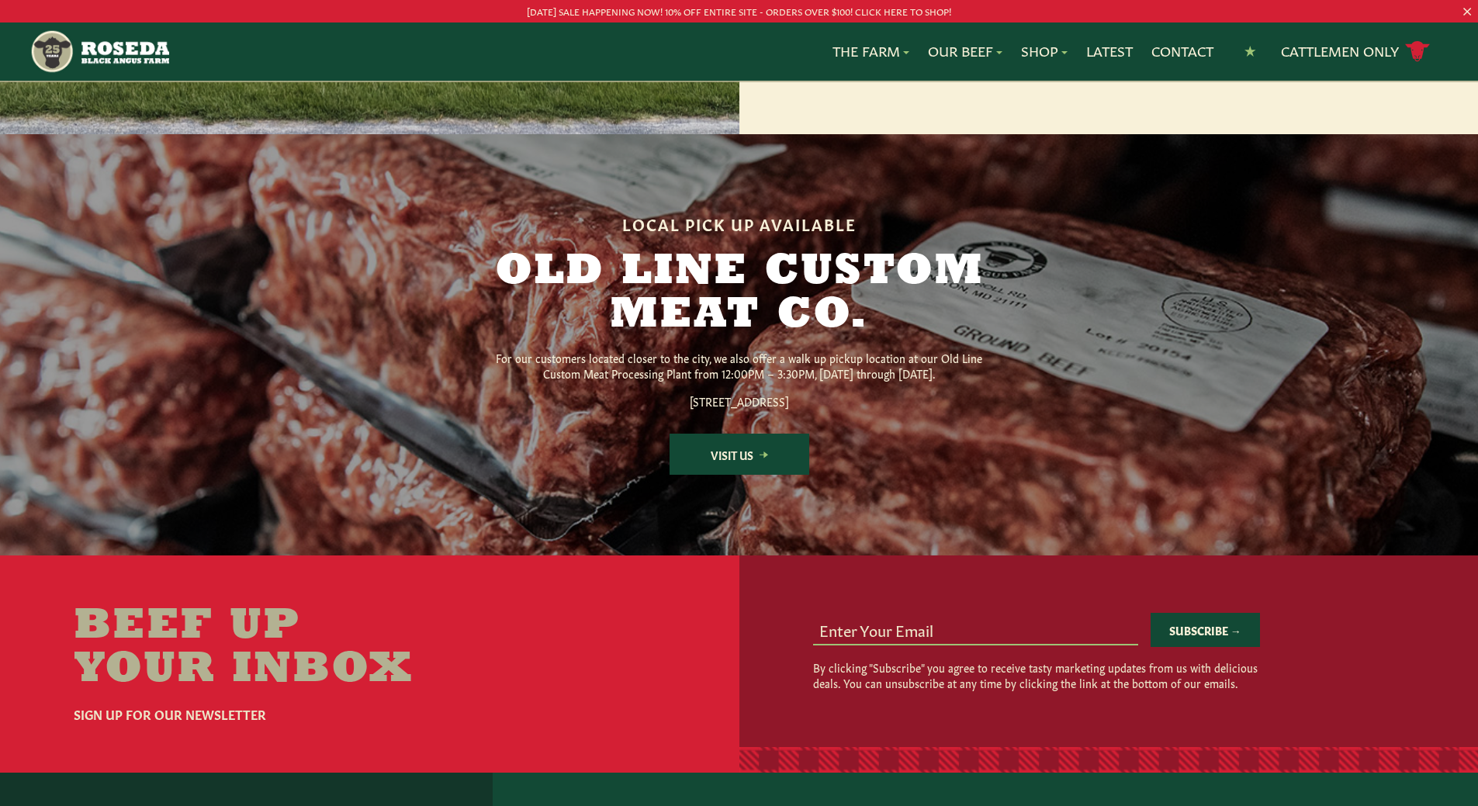
scroll to position [2017, 0]
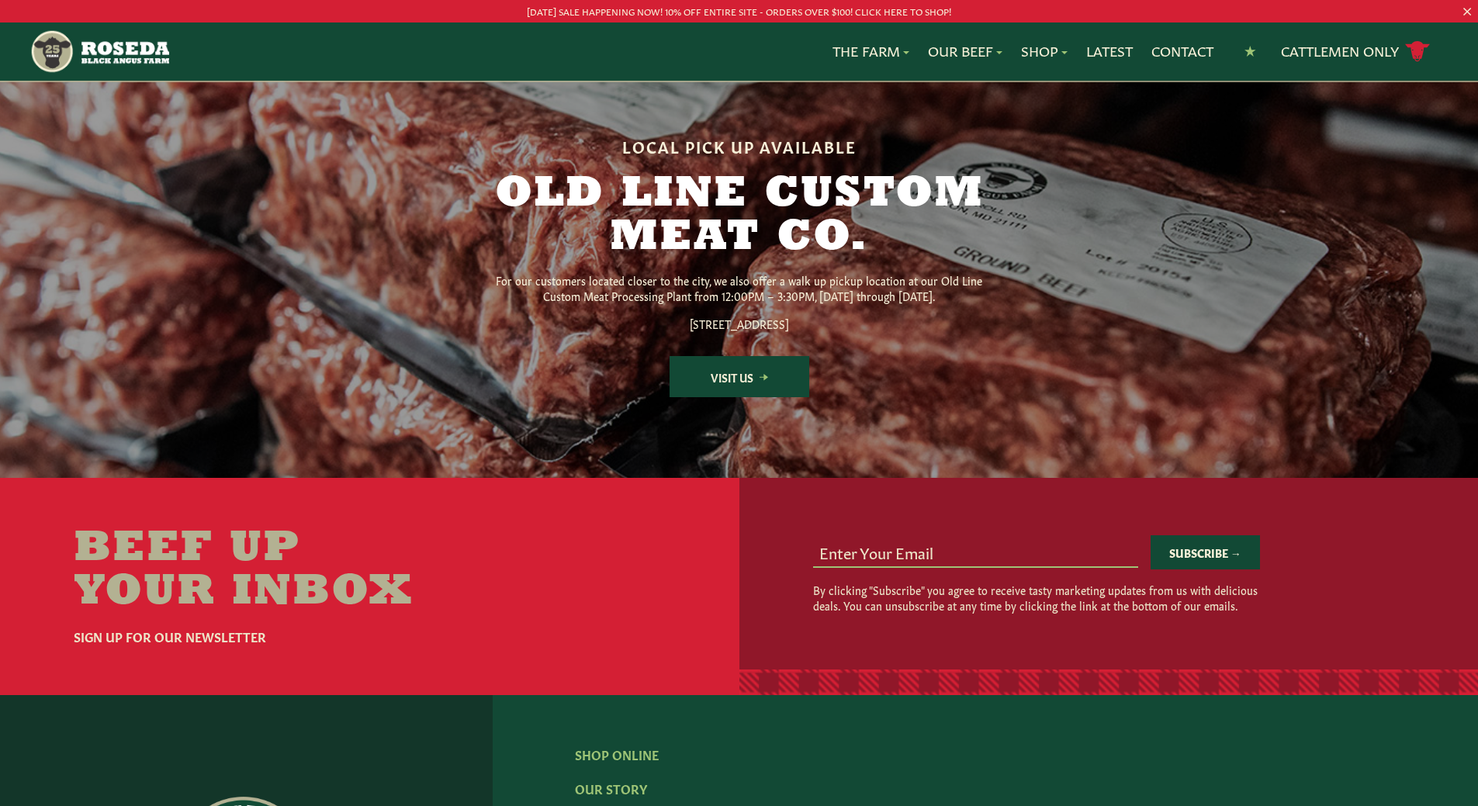
drag, startPoint x: 645, startPoint y: 366, endPoint x: 834, endPoint y: 368, distance: 189.3
click at [834, 331] on p "1600 S Monroe St. Baltimore, MD 21230" at bounding box center [739, 324] width 497 height 16
click at [908, 566] on input "email" at bounding box center [975, 551] width 325 height 29
type input "wootl2000@yahoo.com"
click at [1199, 569] on button "Subscribe →" at bounding box center [1204, 552] width 109 height 34
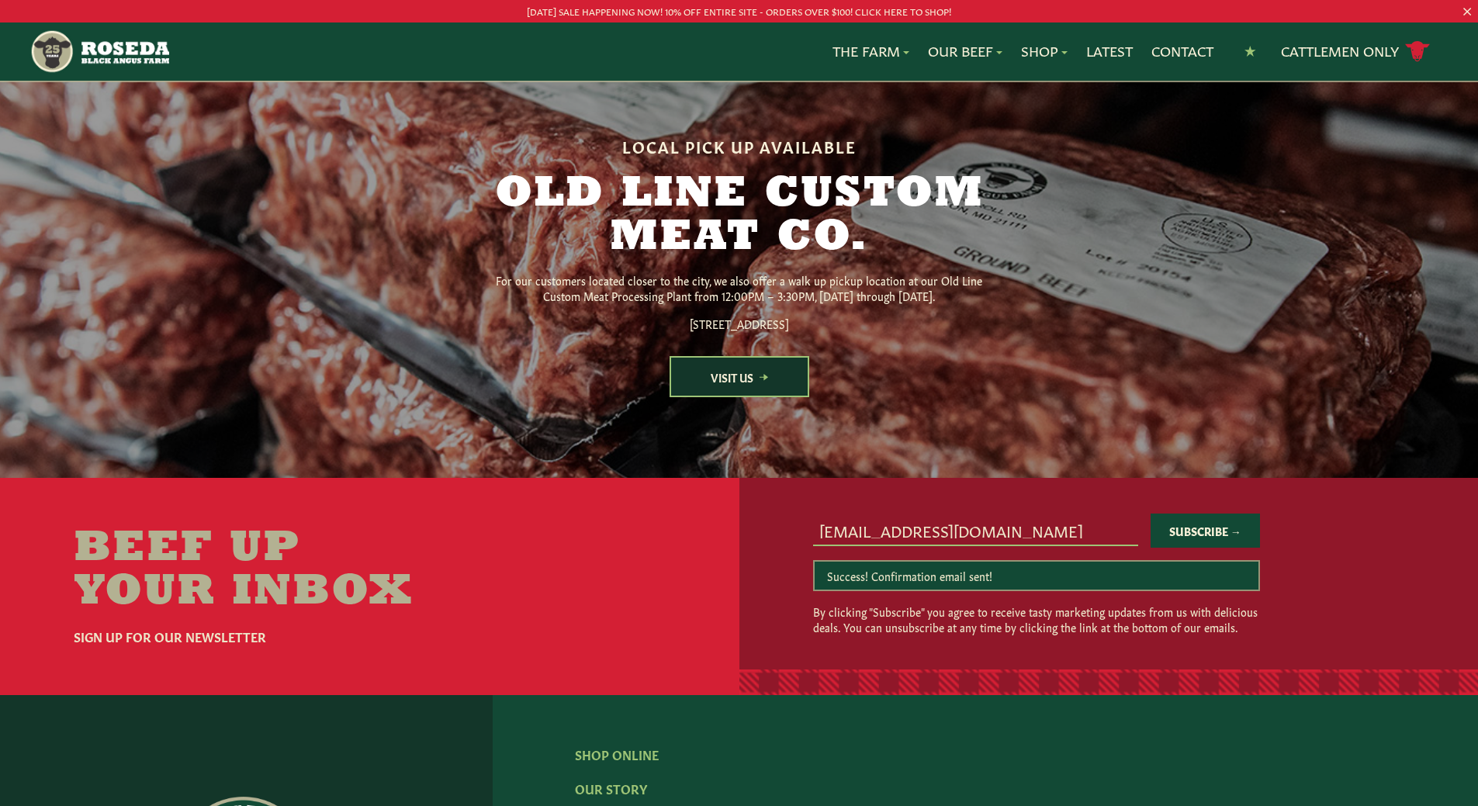
click at [739, 397] on link "Visit Us" at bounding box center [740, 376] width 140 height 41
click at [722, 397] on link "Visit Us" at bounding box center [740, 376] width 140 height 41
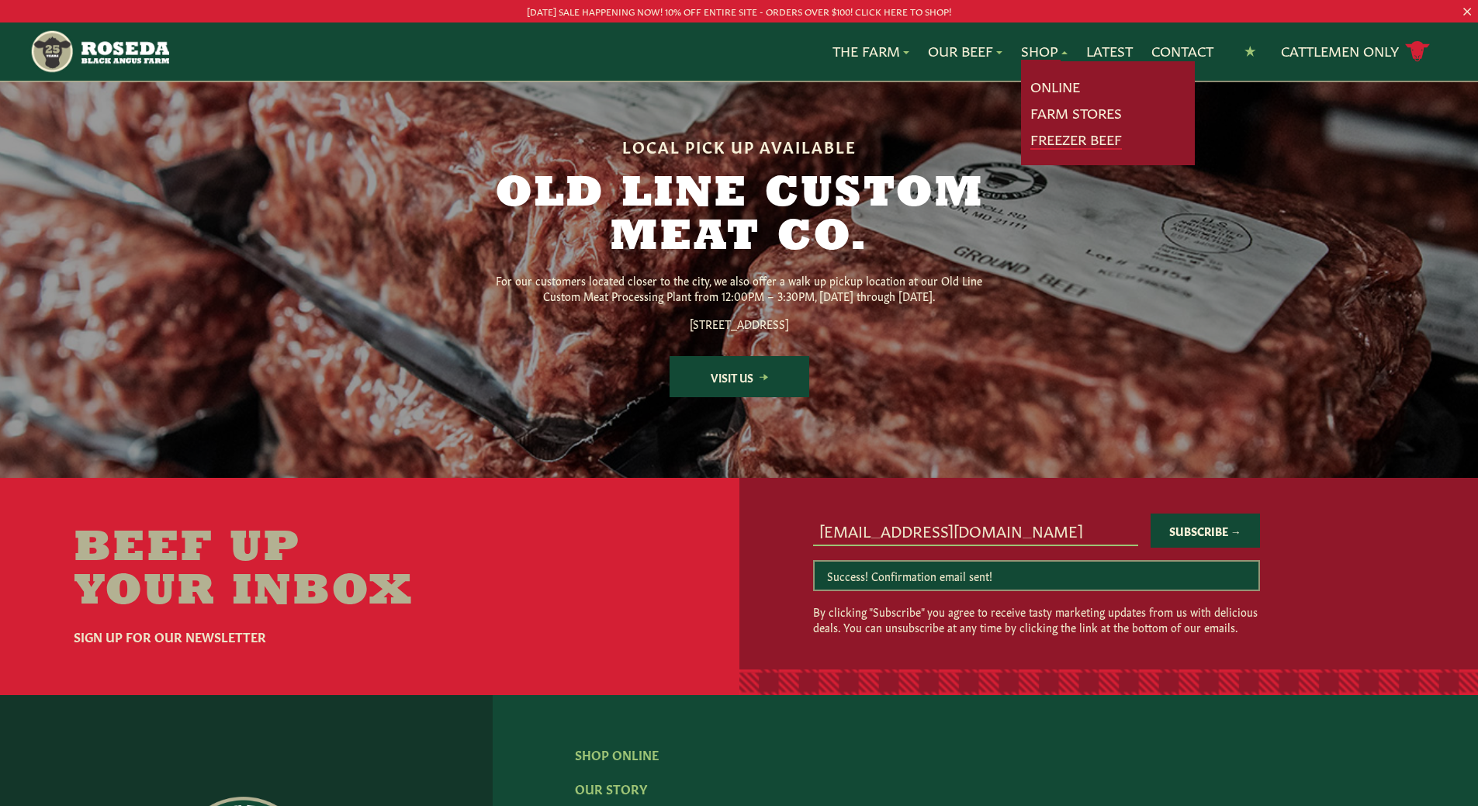
click at [1046, 138] on link "Freezer Beef" at bounding box center [1076, 140] width 92 height 20
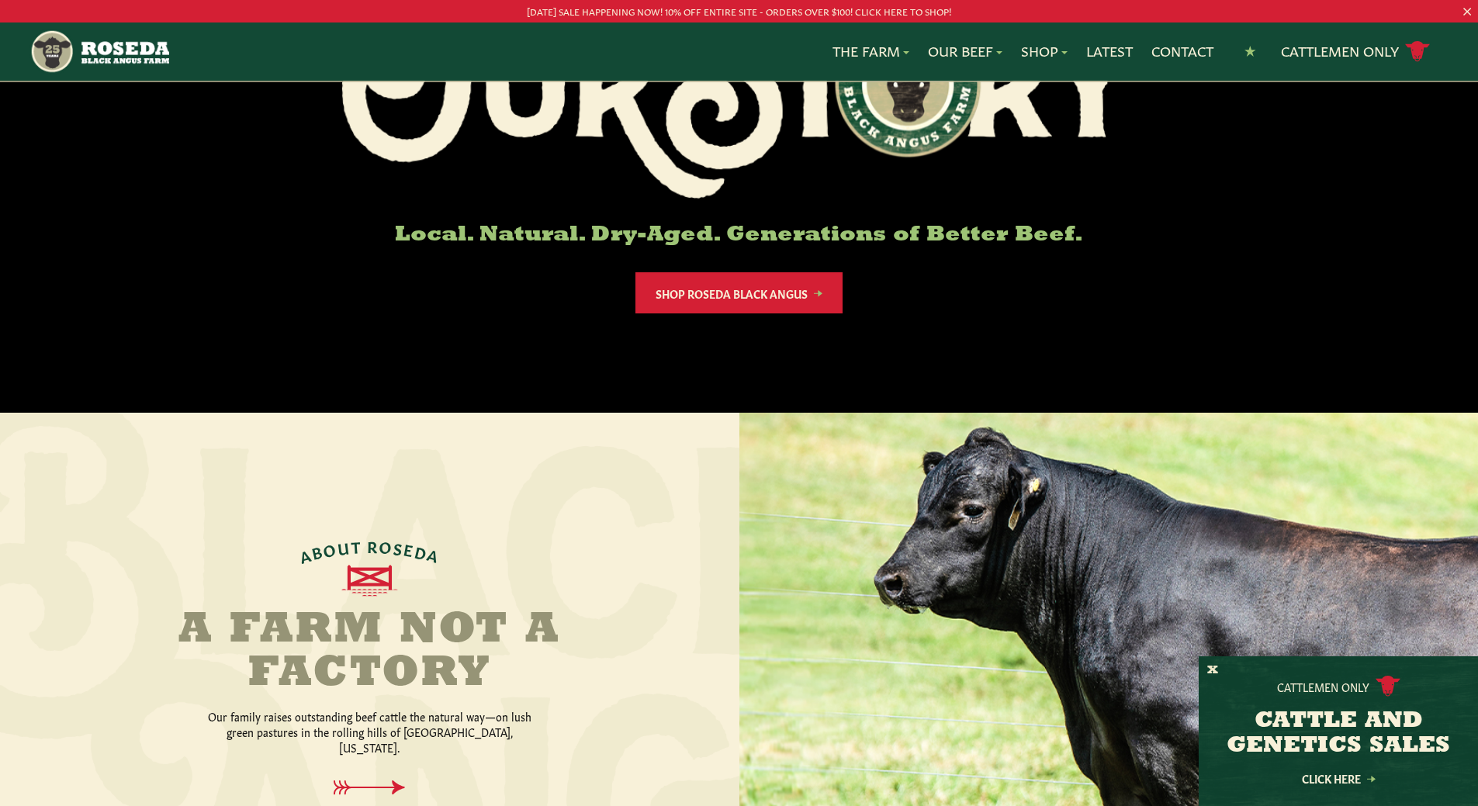
scroll to position [233, 0]
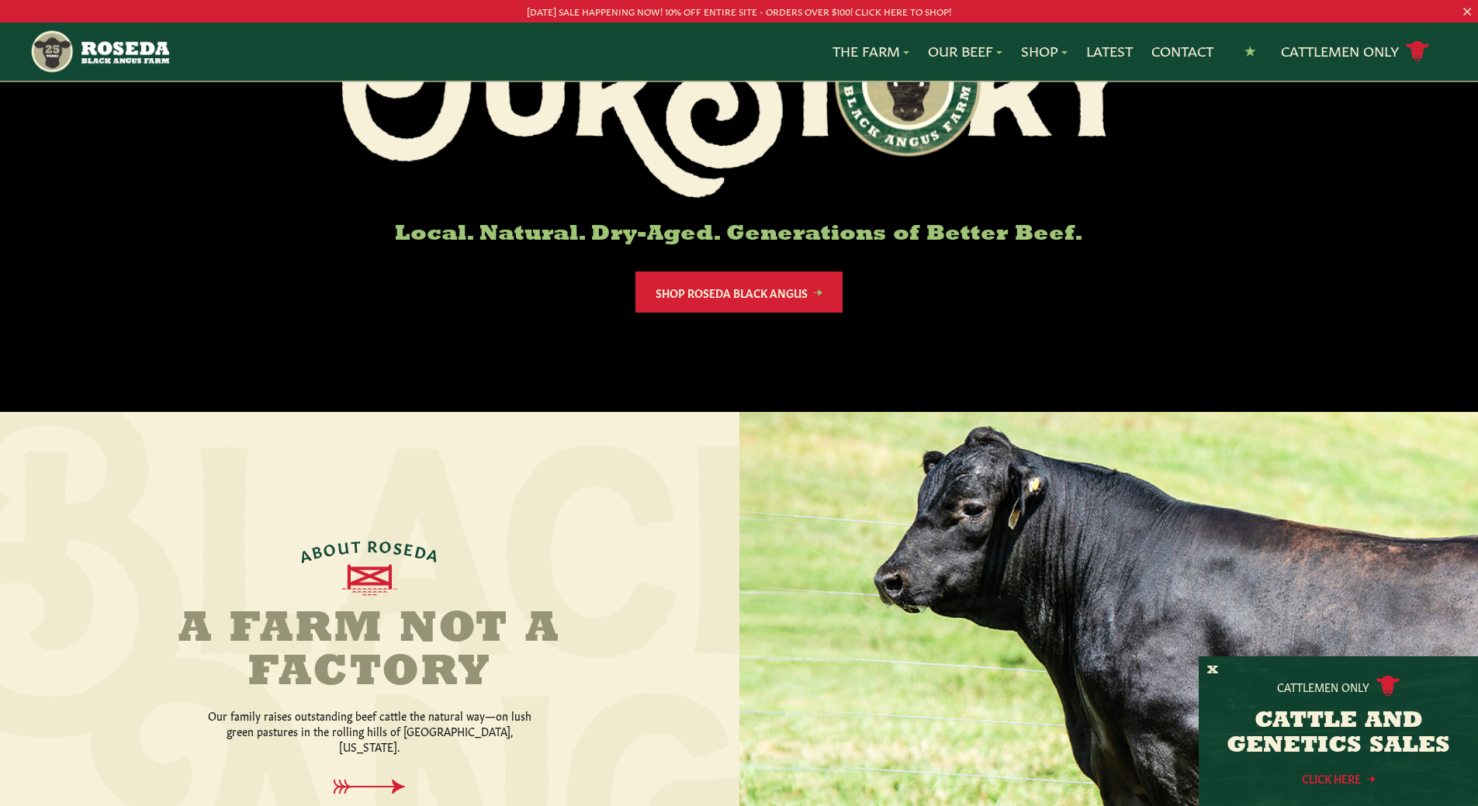
click at [1334, 775] on link "Click Here" at bounding box center [1338, 778] width 140 height 10
